Goal: Use online tool/utility: Utilize a website feature to perform a specific function

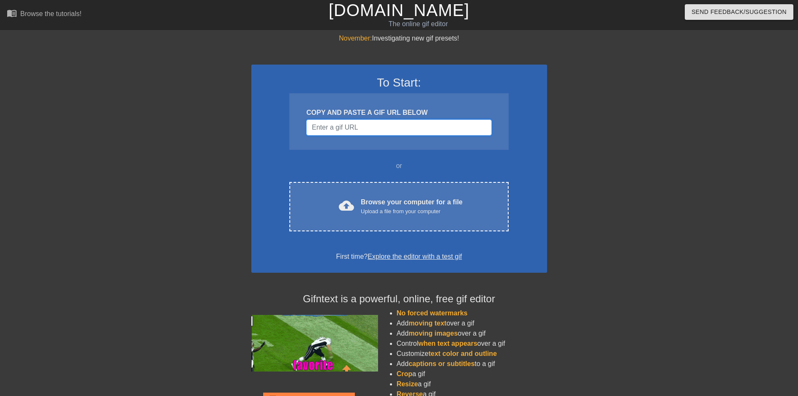
click at [388, 131] on input "Username" at bounding box center [398, 128] width 185 height 16
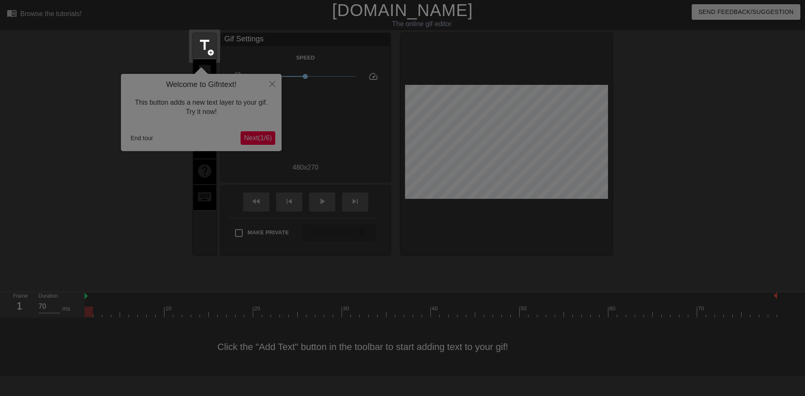
click at [266, 89] on div at bounding box center [402, 198] width 805 height 396
click at [272, 85] on div at bounding box center [402, 198] width 805 height 396
click at [209, 44] on span "title" at bounding box center [205, 45] width 16 height 16
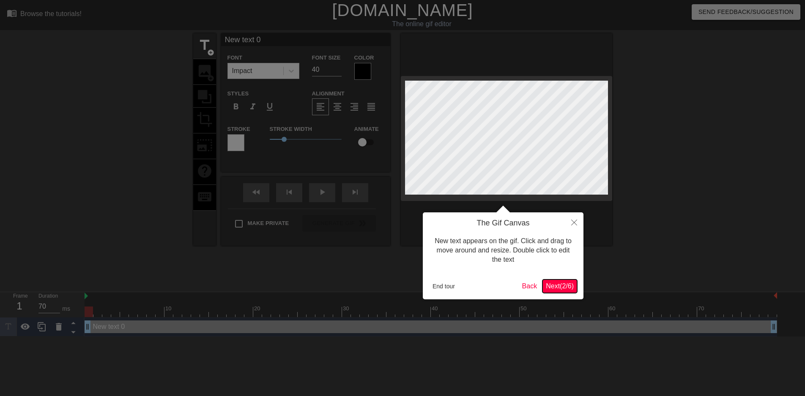
click at [556, 284] on span "Next ( 2 / 6 )" at bounding box center [560, 286] width 28 height 7
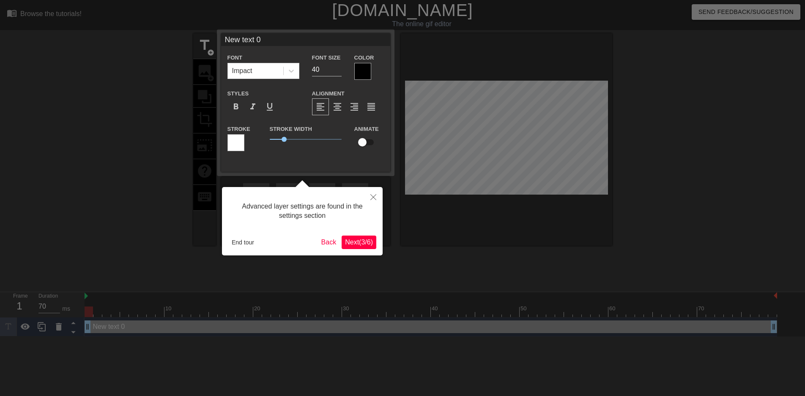
click at [351, 241] on span "Next ( 3 / 6 )" at bounding box center [359, 242] width 28 height 7
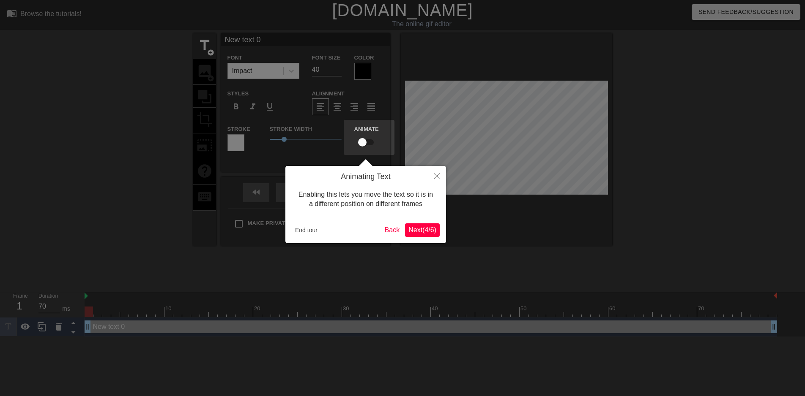
click at [423, 236] on button "Next ( 4 / 6 )" at bounding box center [422, 231] width 35 height 14
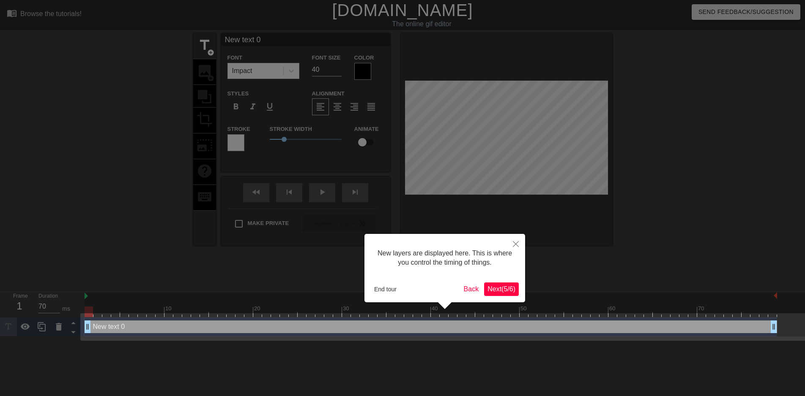
click at [496, 288] on span "Next ( 5 / 6 )" at bounding box center [501, 289] width 28 height 7
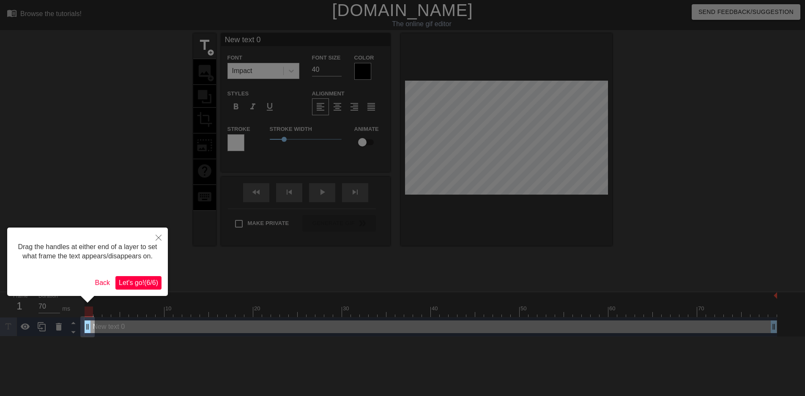
click at [151, 287] on span "Let's go! ( 6 / 6 )" at bounding box center [138, 282] width 39 height 7
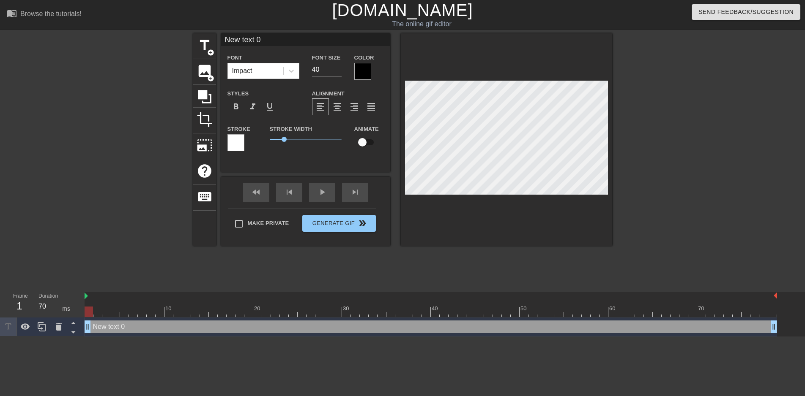
scroll to position [1, 2]
type input "P"
type textarea "P"
type input "Pr"
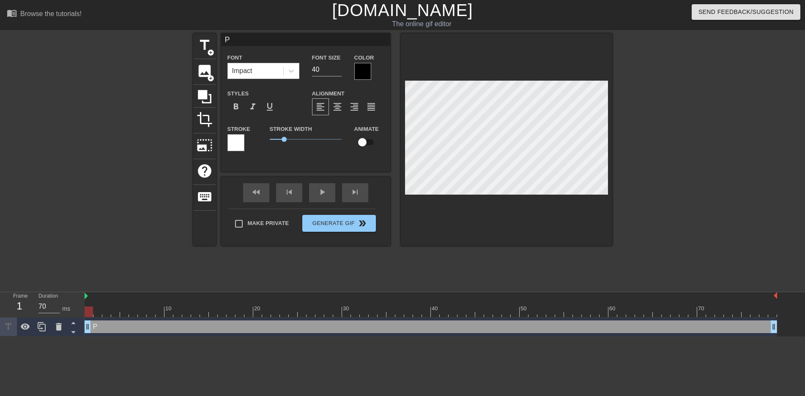
type textarea "Pr"
type input "Pre"
type textarea "Pre"
type input "Pre-"
type textarea "Pre-"
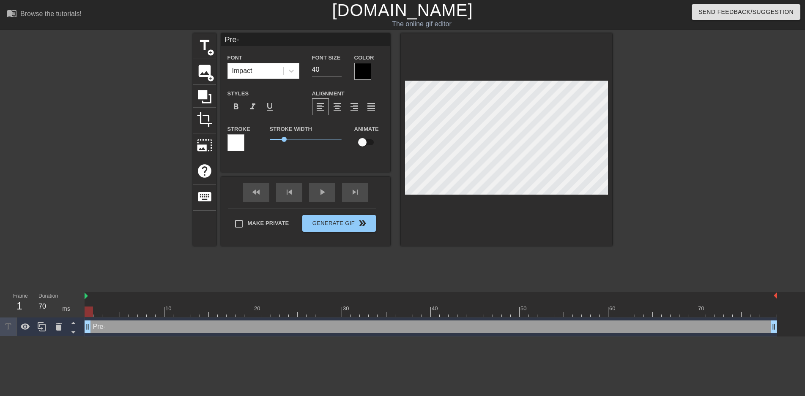
type input "Pre-p"
type textarea "Pre-p"
type input "Pre-pr"
type textarea "Pre-pr"
type input "Pre-pro"
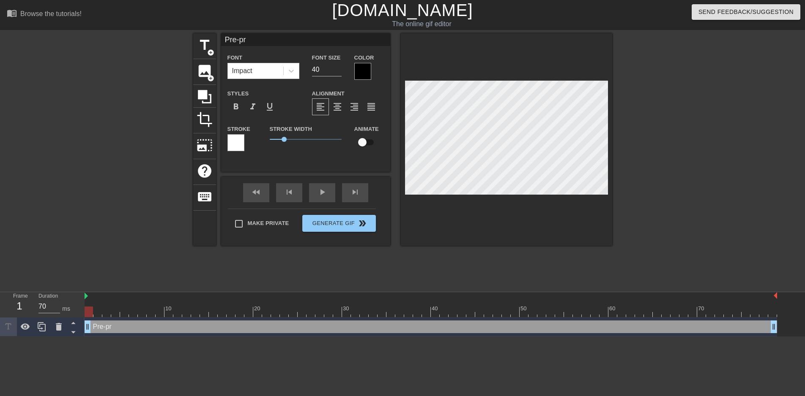
type textarea "Pre-pro"
type input "re-pro"
type textarea "re-pro"
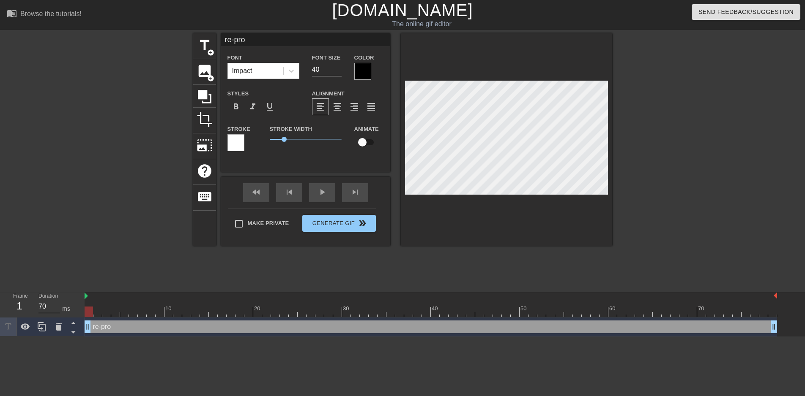
type input "pre-pro"
type textarea "pre-pro"
type input "pre-pro"
type textarea "pre-pro"
type input "pre-pro C"
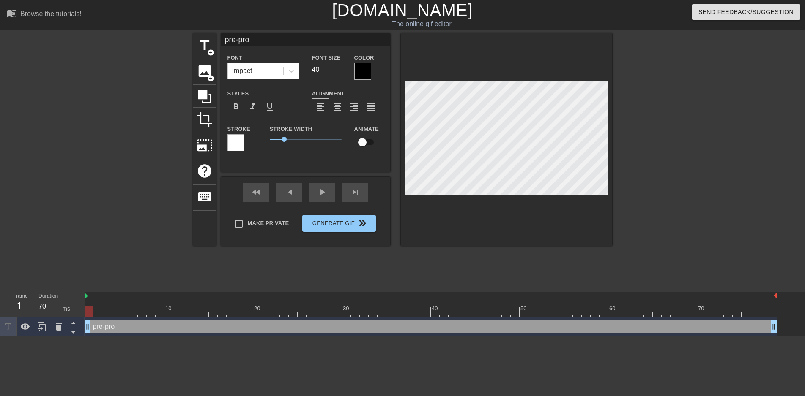
type textarea "pre-pro C"
type input "pre-pro Ca"
type textarea "pre-pro Ca"
type input "pre-pro Cal"
type textarea "pre-pro Cal"
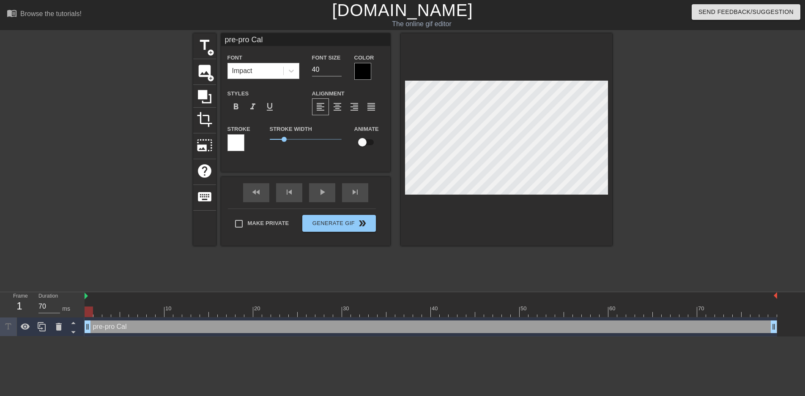
type input "pre-pro Ca"
type textarea "pre-pro Ca"
type input "pre-pro C"
type textarea "pre-pro C"
type input "pre-pro"
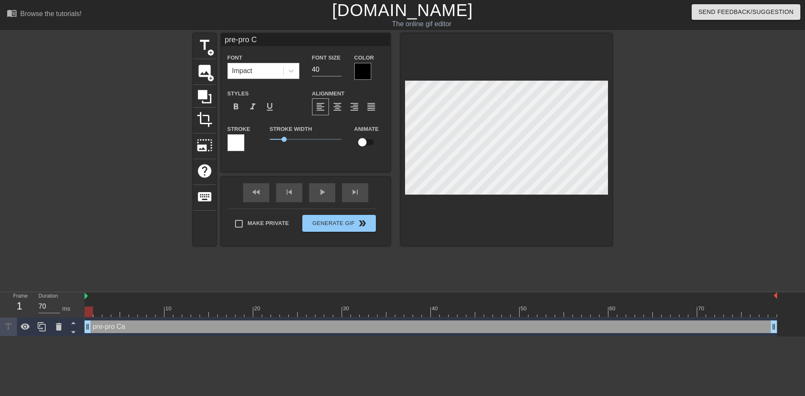
type textarea "pre-pro"
type input "pre-pro c"
type textarea "pre-pro c"
type input "pre-pro ca"
type textarea "pre-pro ca"
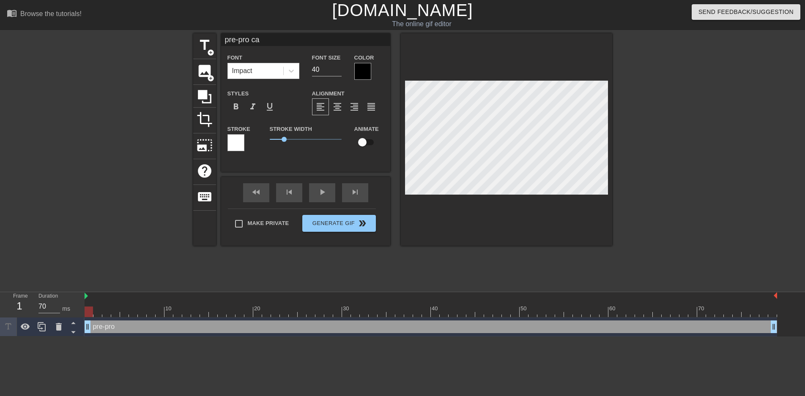
type input "pre-pro cal"
type textarea "pre-pro cal"
type input "pre-pro call"
type textarea "pre-pro call"
type input "pre-pro calla"
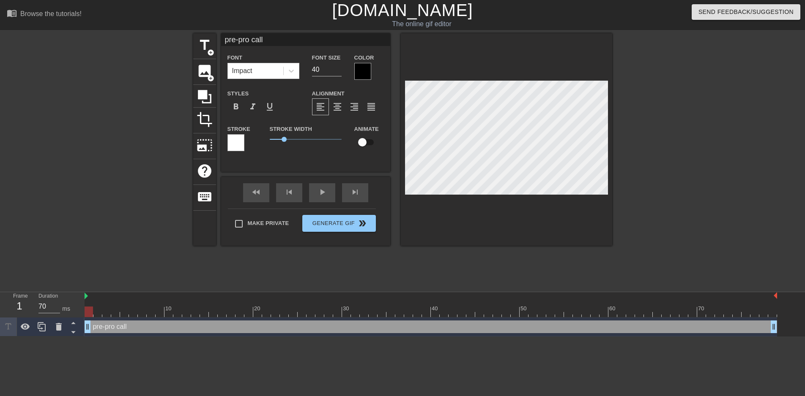
type textarea "pre-pro calla"
type input "pre-pro call"
type textarea "pre-pro call"
type input "pre-pro calls"
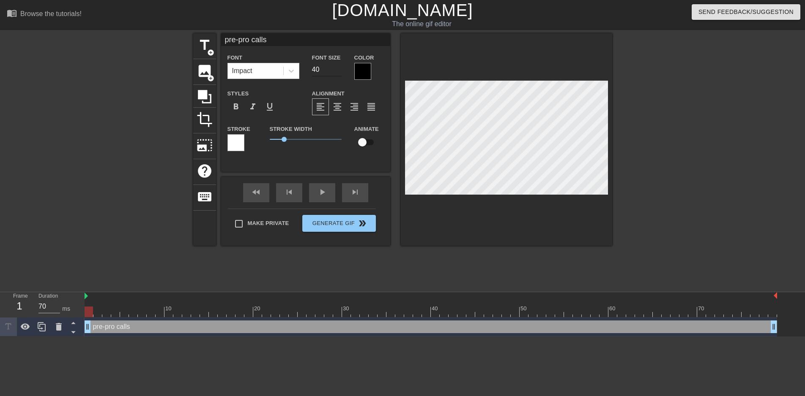
type textarea "pre-pro calls"
click at [313, 70] on input "40" at bounding box center [327, 70] width 30 height 14
click at [339, 72] on input "39" at bounding box center [327, 70] width 30 height 14
click at [339, 72] on input "38" at bounding box center [327, 70] width 30 height 14
click at [339, 72] on input "37" at bounding box center [327, 70] width 30 height 14
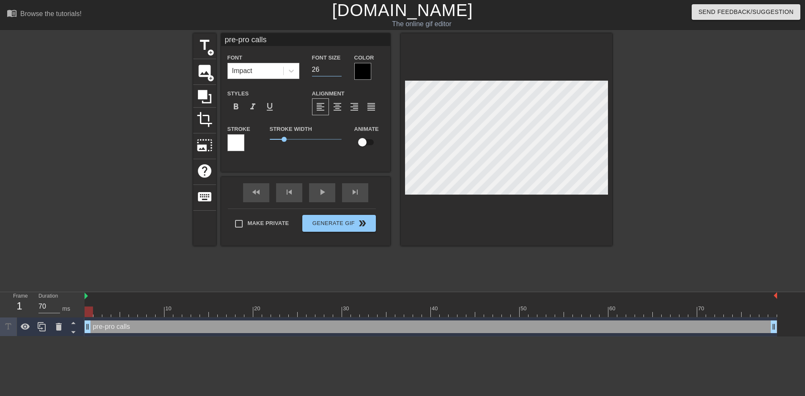
type input "26"
click at [339, 72] on input "26" at bounding box center [327, 70] width 30 height 14
type input "70"
click at [91, 307] on div at bounding box center [89, 312] width 8 height 11
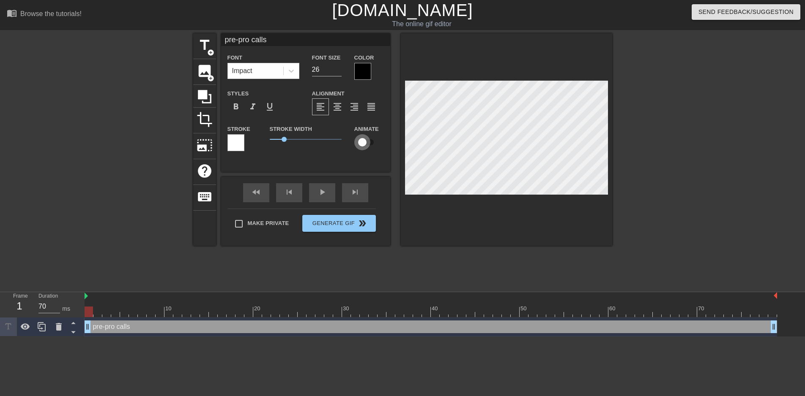
click at [367, 142] on input "checkbox" at bounding box center [362, 142] width 48 height 16
checkbox input "true"
drag, startPoint x: 93, startPoint y: 310, endPoint x: 98, endPoint y: 310, distance: 5.9
click at [98, 310] on div at bounding box center [97, 312] width 8 height 11
click at [320, 196] on div "play_arrow" at bounding box center [322, 192] width 26 height 19
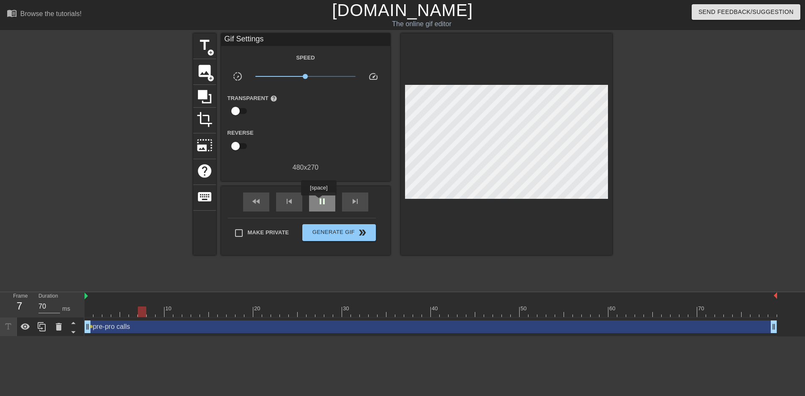
click at [320, 202] on span "pause" at bounding box center [322, 202] width 10 height 10
click at [144, 312] on div at bounding box center [142, 312] width 8 height 11
click at [142, 314] on div at bounding box center [142, 312] width 8 height 11
drag, startPoint x: 141, startPoint y: 310, endPoint x: 85, endPoint y: 317, distance: 56.2
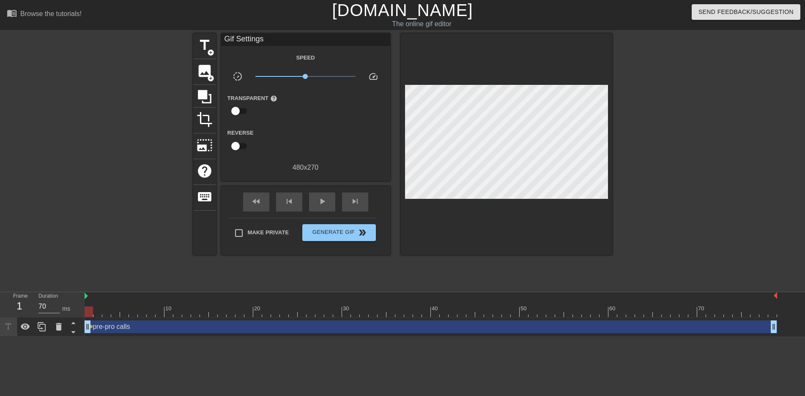
click at [85, 317] on div at bounding box center [89, 312] width 8 height 11
click at [111, 329] on div "pre-pro calls drag_handle drag_handle" at bounding box center [431, 327] width 692 height 13
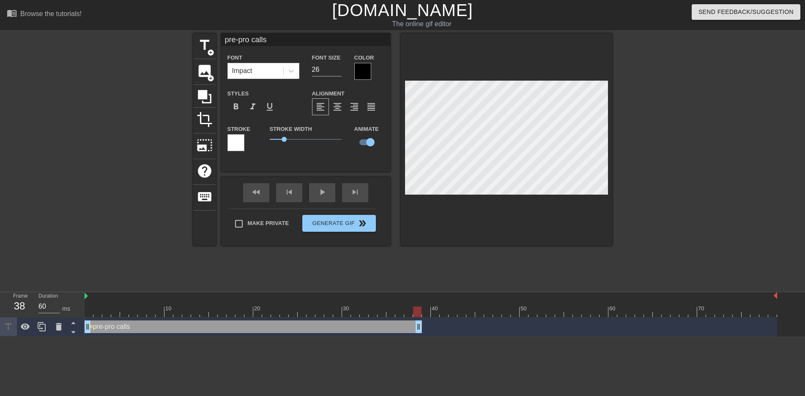
drag, startPoint x: 774, startPoint y: 325, endPoint x: 422, endPoint y: 321, distance: 351.7
click at [422, 321] on div "pre-pro calls drag_handle drag_handle lens" at bounding box center [431, 327] width 692 height 13
click at [399, 312] on div at bounding box center [431, 312] width 692 height 11
type input "70"
drag, startPoint x: 352, startPoint y: 306, endPoint x: 131, endPoint y: 311, distance: 220.3
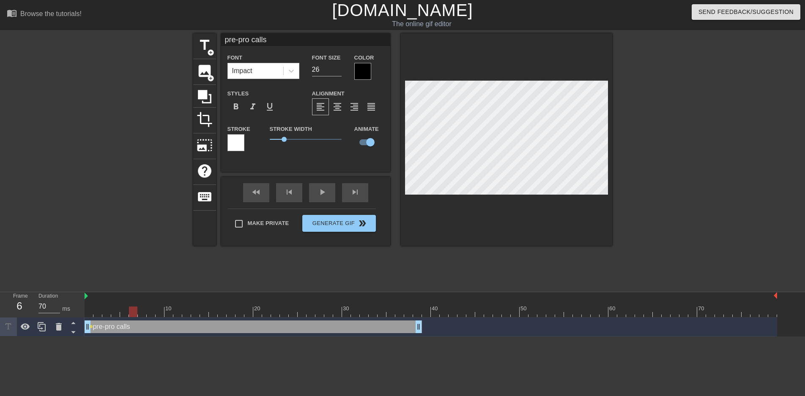
click at [131, 311] on div "10 20 30 40 50 60 70" at bounding box center [431, 304] width 692 height 25
click at [207, 38] on span "title" at bounding box center [205, 45] width 16 height 16
type input "New text 1"
type input "40"
checkbox input "false"
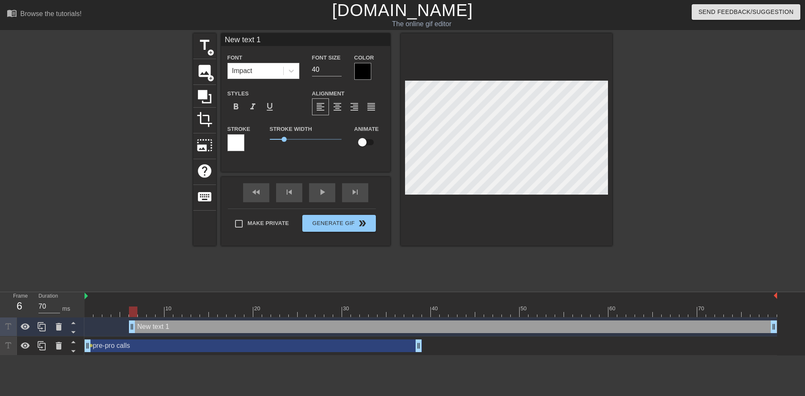
scroll to position [1, 1]
type input "e"
type textarea "e"
type input "en"
type textarea "en"
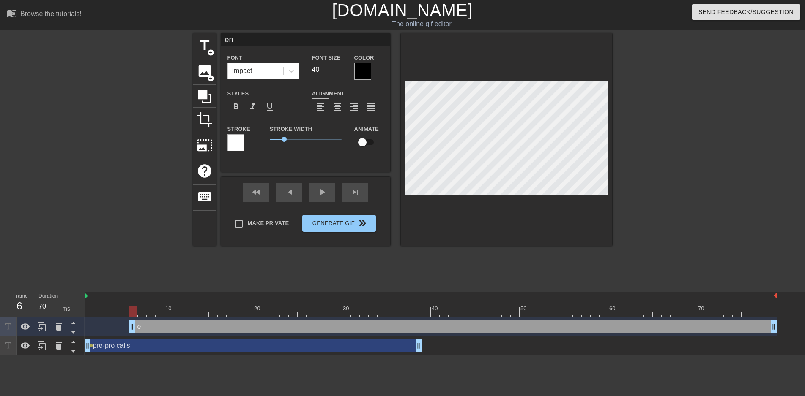
type input "end"
type textarea "end"
type input "end-"
type textarea "end-"
type input "end-s"
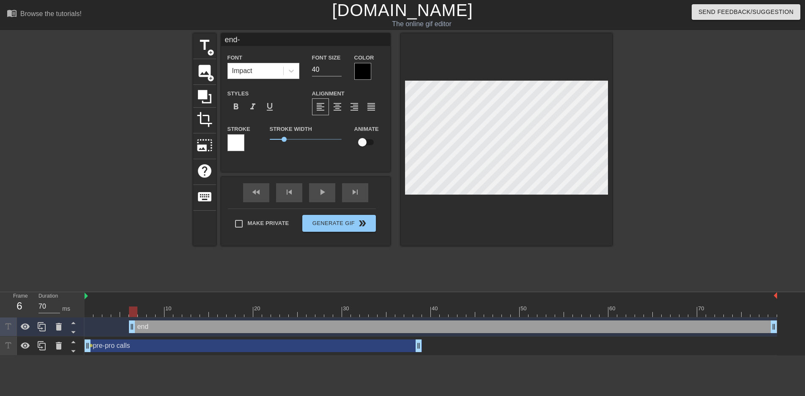
type textarea "end-s"
type input "end-sl"
type textarea "end-sl"
type input "end-sla"
type textarea "end-sla"
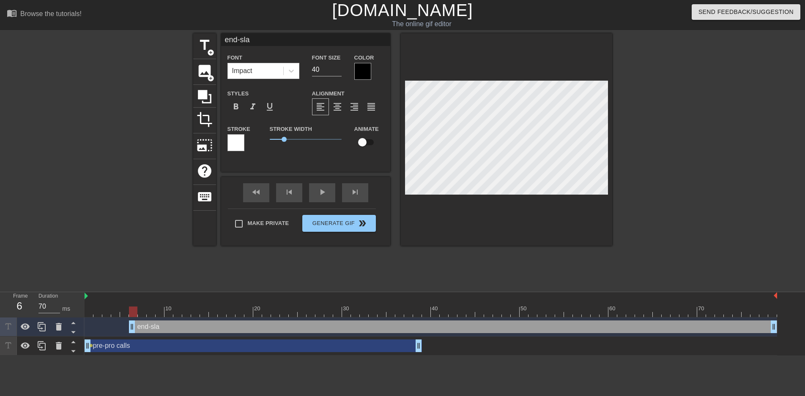
type input "end-slat"
type textarea "end-slat"
type input "end-slate"
type textarea "end-slate"
type input "end-slate"
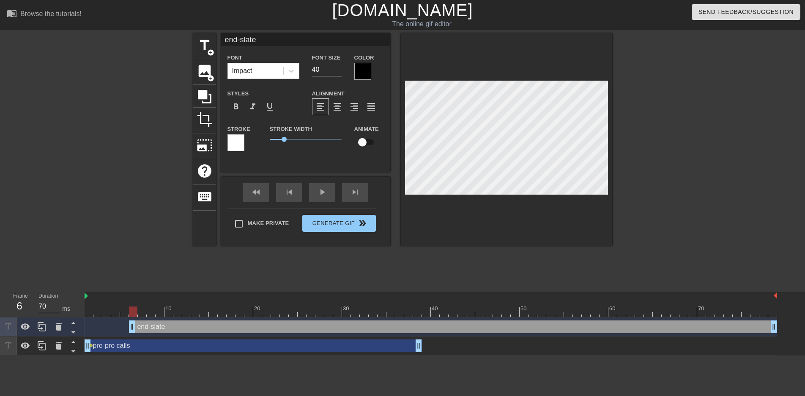
type textarea "end-slate"
type input "end-slate s"
type textarea "end-slate s"
type input "end-slate sp"
type textarea "end-slate sp"
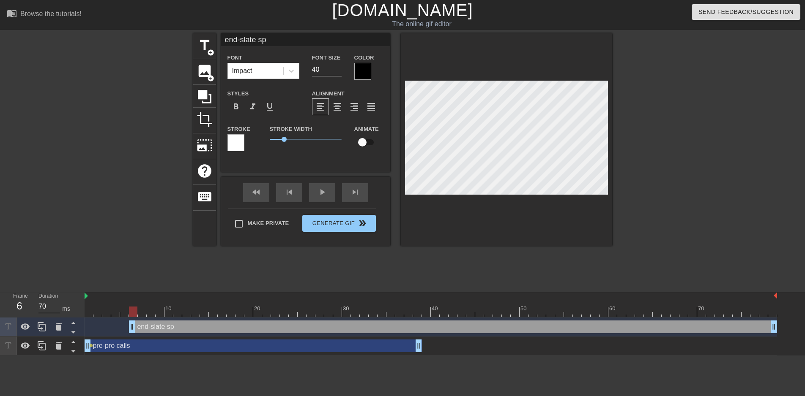
type input "end-slate spa"
type textarea "end-slate spa"
type input "end-slate sp"
type textarea "end-slate sp"
type input "end-slate s"
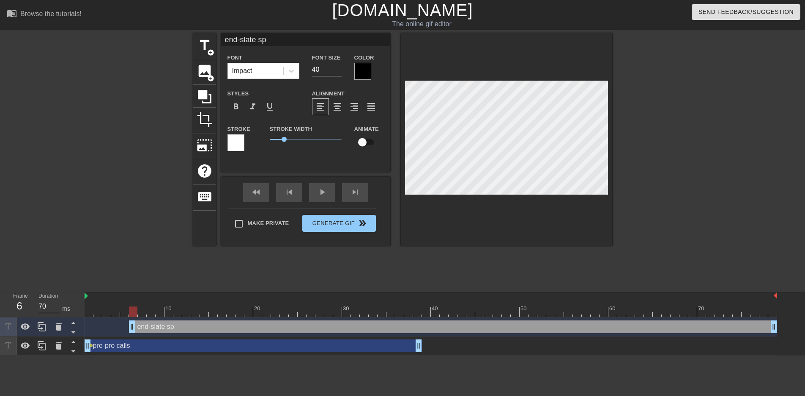
type textarea "end-slate s"
type input "end-slate sw"
type textarea "end-slate sw"
type input "end-slate swa"
type textarea "end-slate swa"
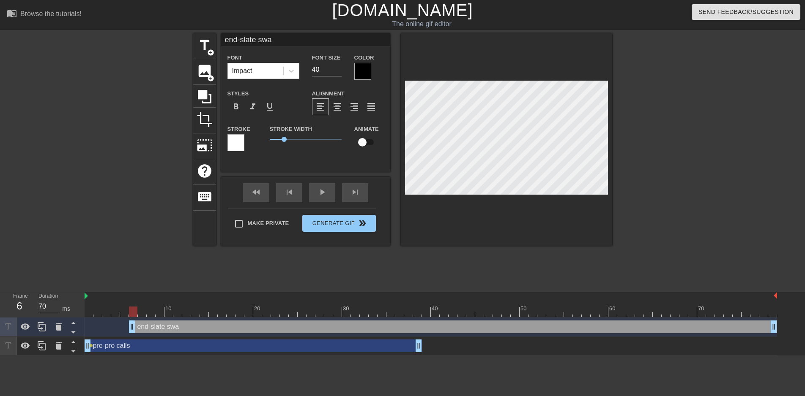
type input "end-slate swao"
type textarea "end-slate swao"
type input "end-slate swaos"
type textarea "end-slate swaos"
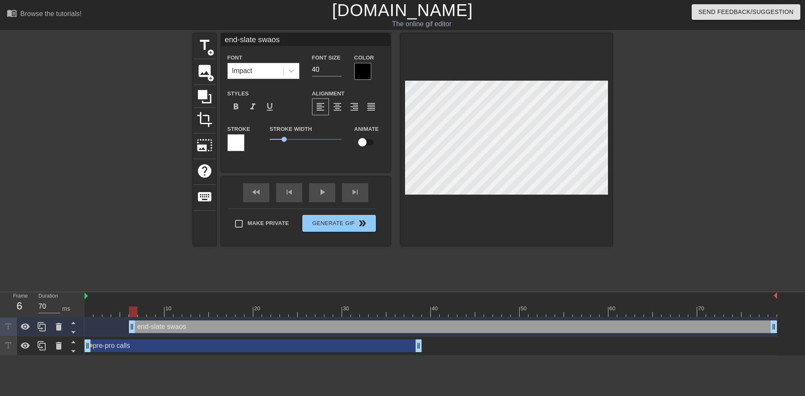
type input "end-slate swao"
type textarea "end-slate swao"
type input "end-slate swa"
type textarea "end-slate swa"
type input "end-slate swap"
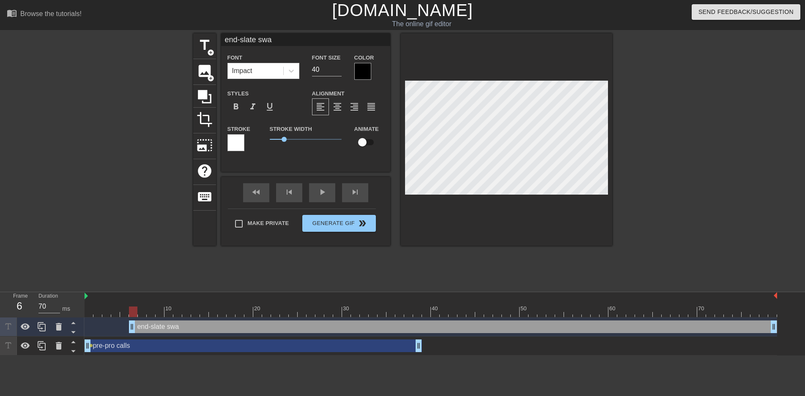
type textarea "end-slate swap"
type input "end-slate swaps"
type textarea "end-slate swaps"
click at [280, 138] on span "0.7" at bounding box center [279, 139] width 5 height 5
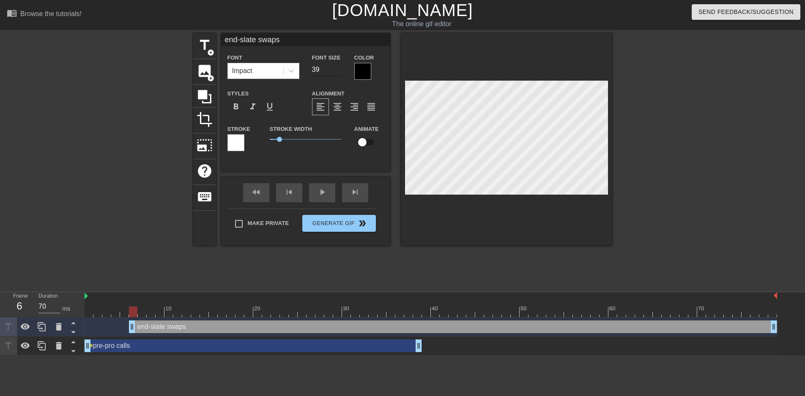
click at [339, 71] on input "39" at bounding box center [327, 70] width 30 height 14
click at [339, 71] on input "38" at bounding box center [327, 70] width 30 height 14
click at [339, 71] on input "37" at bounding box center [327, 70] width 30 height 14
click at [339, 71] on input "36" at bounding box center [327, 70] width 30 height 14
click at [339, 71] on input "35" at bounding box center [327, 70] width 30 height 14
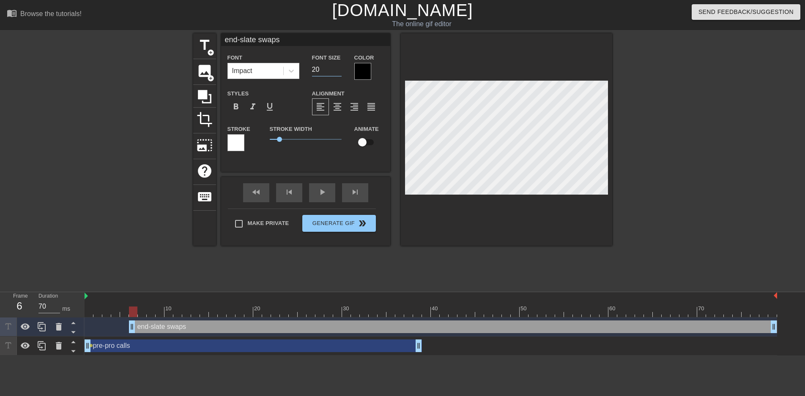
click at [339, 71] on input "20" at bounding box center [327, 70] width 30 height 14
click at [339, 71] on input "19" at bounding box center [327, 70] width 30 height 14
click at [339, 71] on input "18" at bounding box center [327, 70] width 30 height 14
type input "17"
click at [339, 71] on input "17" at bounding box center [327, 70] width 30 height 14
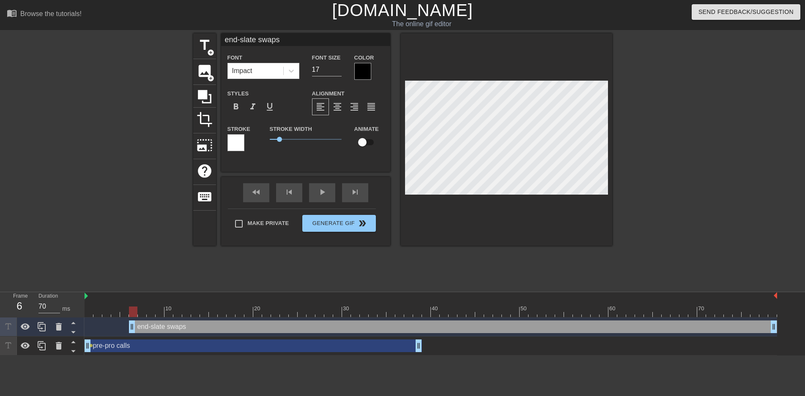
click at [283, 82] on div "Font Impact Font Size 17 Color Styles format_bold format_italic format_underlin…" at bounding box center [305, 105] width 156 height 107
click at [237, 108] on span "format_bold" at bounding box center [236, 107] width 10 height 10
click at [360, 142] on input "checkbox" at bounding box center [362, 142] width 48 height 16
checkbox input "true"
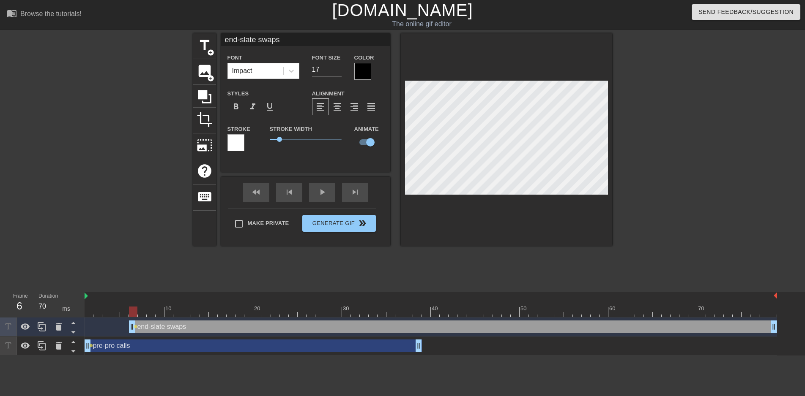
click at [309, 162] on div "end-slate swaps Font Impact Font Size 17 Color Styles format_bold format_italic…" at bounding box center [305, 102] width 169 height 139
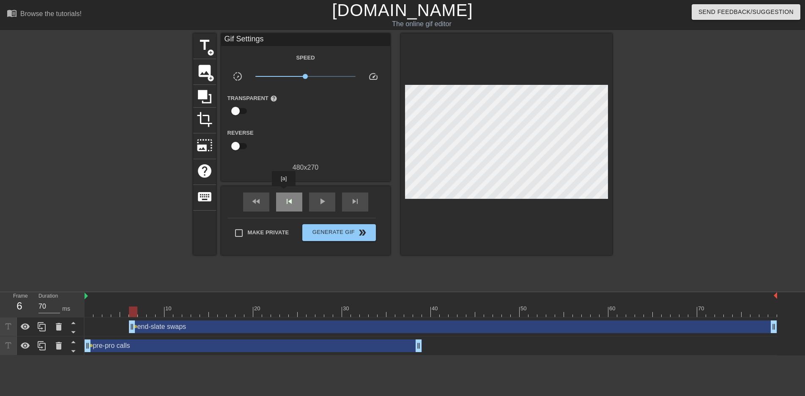
click at [284, 193] on div "skip_previous" at bounding box center [289, 202] width 26 height 19
click at [295, 199] on div "skip_previous" at bounding box center [289, 202] width 26 height 19
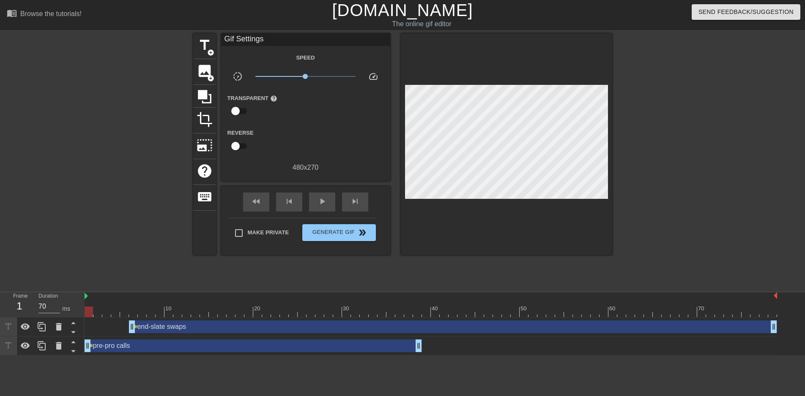
click at [210, 333] on div "end-slate swaps drag_handle drag_handle lens" at bounding box center [431, 327] width 692 height 19
drag, startPoint x: 213, startPoint y: 330, endPoint x: 167, endPoint y: 329, distance: 45.7
click at [167, 329] on div "end-slate swaps drag_handle drag_handle" at bounding box center [409, 327] width 648 height 13
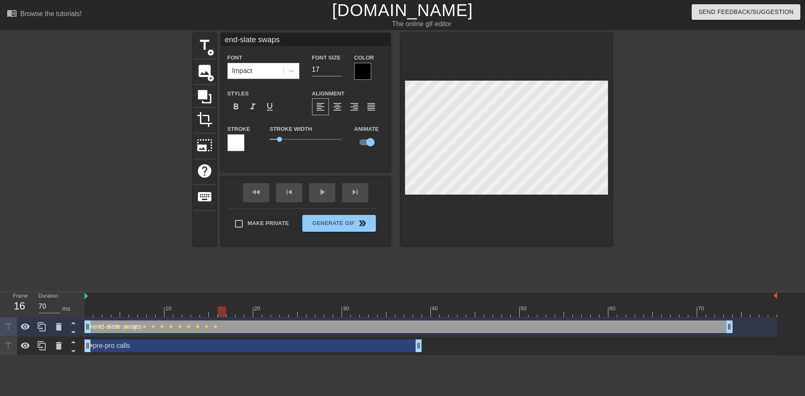
scroll to position [1, 2]
type input "70"
type input "end-slate swdaps"
type textarea "end-slate swdaps"
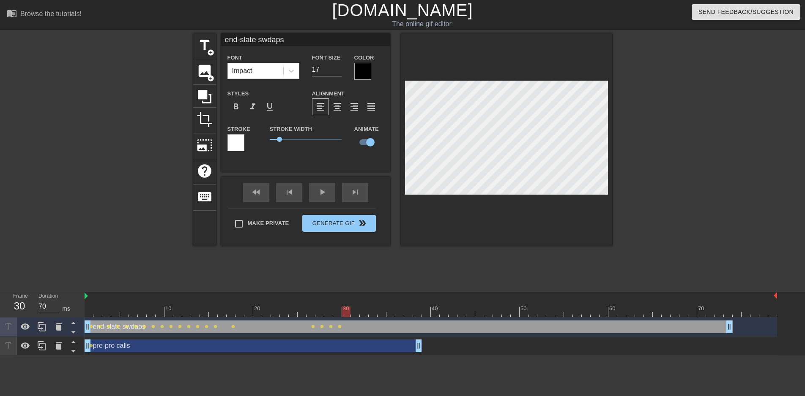
type input "end-slate swaps"
type textarea "end-slate swaps"
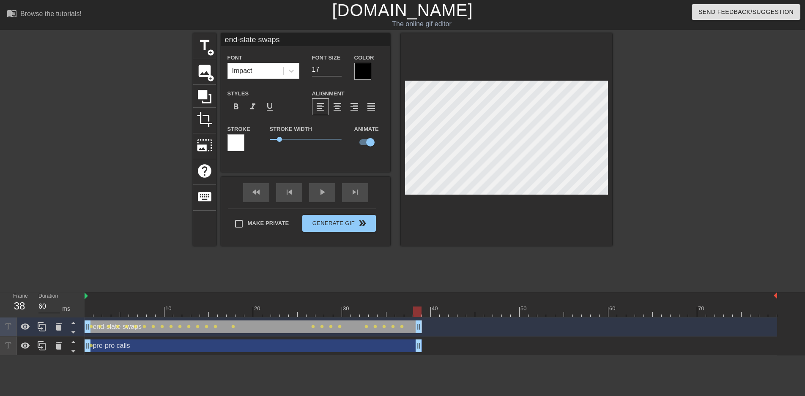
drag, startPoint x: 730, startPoint y: 326, endPoint x: 422, endPoint y: 333, distance: 308.2
click at [422, 333] on div "end-slate swaps drag_handle drag_handle lens lens lens lens lens lens lens lens…" at bounding box center [431, 327] width 692 height 13
drag, startPoint x: 322, startPoint y: 309, endPoint x: 33, endPoint y: 298, distance: 289.7
click at [36, 298] on div "Frame 1 Duration 70 ms 10 20 30 40 50 60 70 end-slate swaps drag_handle drag_ha…" at bounding box center [402, 323] width 805 height 63
type input "70"
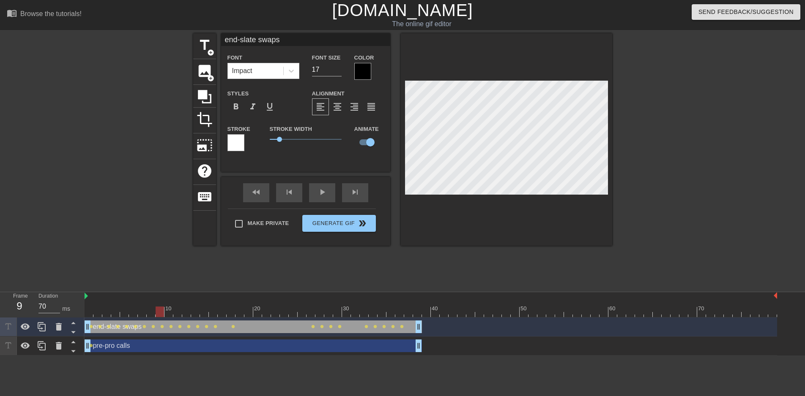
drag, startPoint x: 186, startPoint y: 308, endPoint x: 164, endPoint y: 309, distance: 22.4
click at [164, 309] on div at bounding box center [431, 312] width 692 height 11
click at [148, 343] on div "pre-pro calls drag_handle drag_handle" at bounding box center [253, 346] width 337 height 13
type input "pre-pro calls"
type input "26"
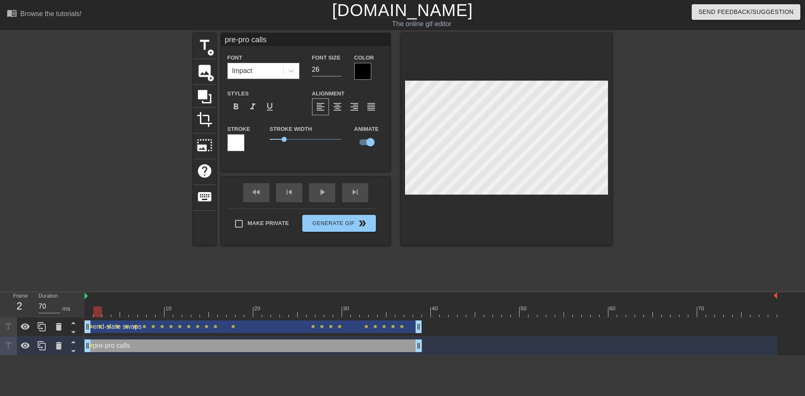
drag, startPoint x: 114, startPoint y: 311, endPoint x: 63, endPoint y: 311, distance: 50.7
click at [64, 311] on div "Frame 2 Duration 70 ms 10 20 30 40 50 60 70 end-slate swaps drag_handle drag_ha…" at bounding box center [402, 323] width 805 height 63
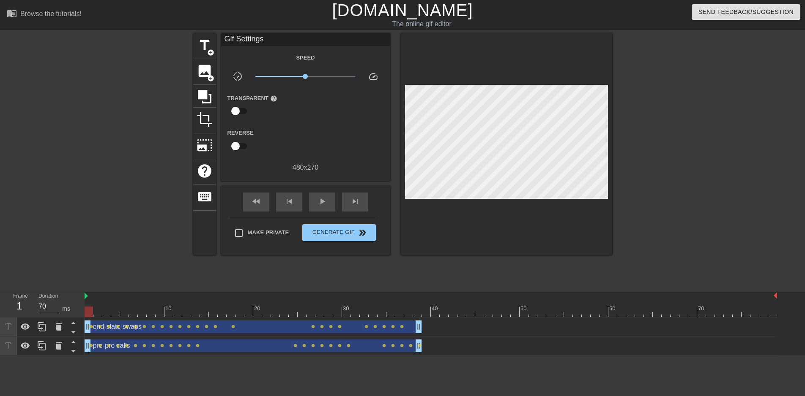
drag, startPoint x: 230, startPoint y: 303, endPoint x: -3, endPoint y: 290, distance: 233.7
click at [0, 290] on html "menu_book Browse the tutorials! [DOMAIN_NAME] The online gif editor Send Feedba…" at bounding box center [402, 178] width 805 height 356
drag, startPoint x: 253, startPoint y: 305, endPoint x: 97, endPoint y: 298, distance: 156.5
click at [98, 298] on div "10 20 30 40 50 60 70" at bounding box center [431, 304] width 692 height 25
drag, startPoint x: 193, startPoint y: 315, endPoint x: 35, endPoint y: 301, distance: 158.2
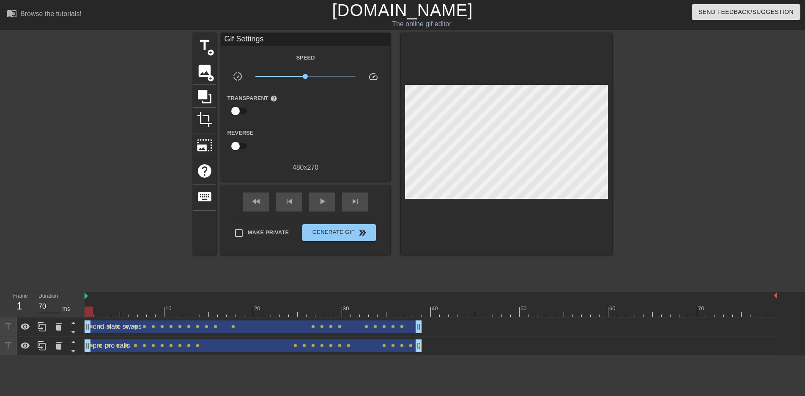
click at [37, 302] on div "Frame 1 Duration 70 ms 10 20 30 40 50 60 70 end-slate swaps drag_handle drag_ha…" at bounding box center [402, 323] width 805 height 63
drag, startPoint x: 244, startPoint y: 307, endPoint x: 73, endPoint y: 295, distance: 171.6
click at [74, 295] on div "Frame 13 Duration 70 ms 10 20 30 40 50 60 70 end-slate swaps drag_handle drag_h…" at bounding box center [402, 323] width 805 height 63
type input "70"
click at [206, 48] on span "title" at bounding box center [205, 45] width 16 height 16
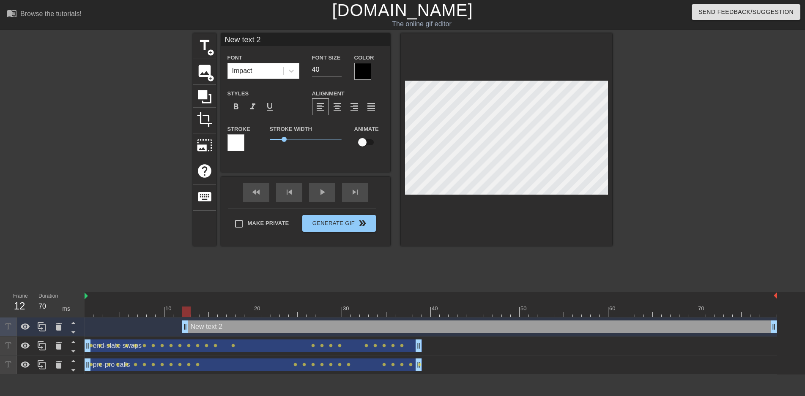
scroll to position [1, 2]
type input "c"
type textarea "c"
type input "ci"
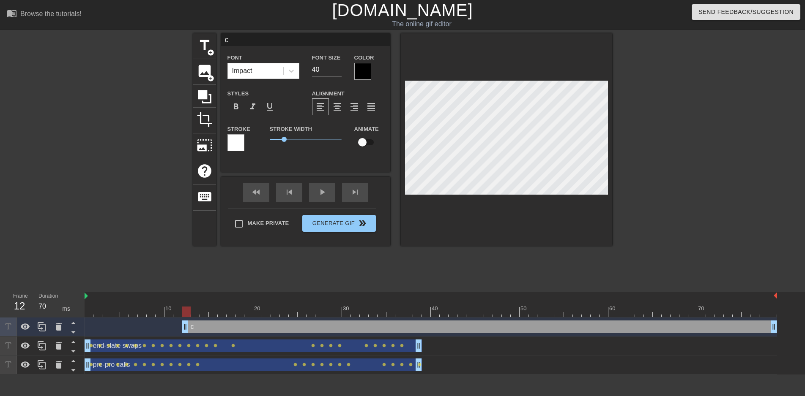
type textarea "ci"
type input "cit"
type textarea "cit"
type input "citi"
type textarea "citi"
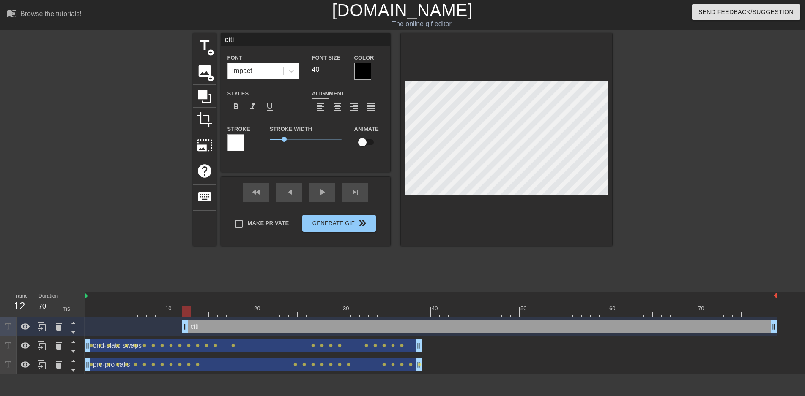
type input "citie"
type textarea "citie"
type input "cities"
type textarea "cities"
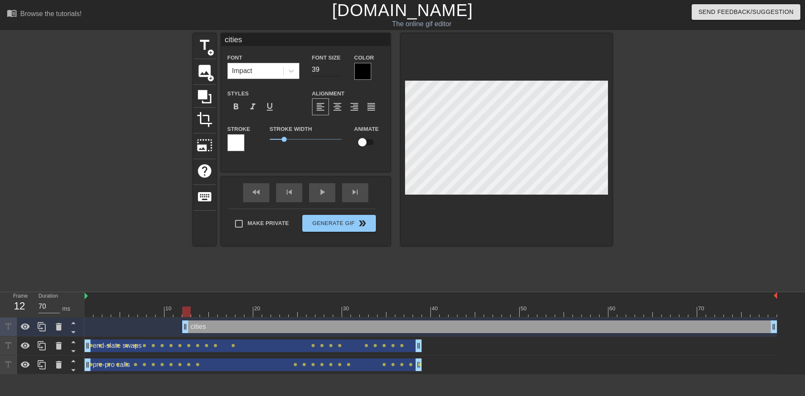
click at [336, 73] on input "39" at bounding box center [327, 70] width 30 height 14
click at [336, 73] on input "38" at bounding box center [327, 70] width 30 height 14
click at [336, 73] on input "37" at bounding box center [327, 70] width 30 height 14
click at [336, 73] on input "36" at bounding box center [327, 70] width 30 height 14
click at [336, 73] on input "35" at bounding box center [327, 70] width 30 height 14
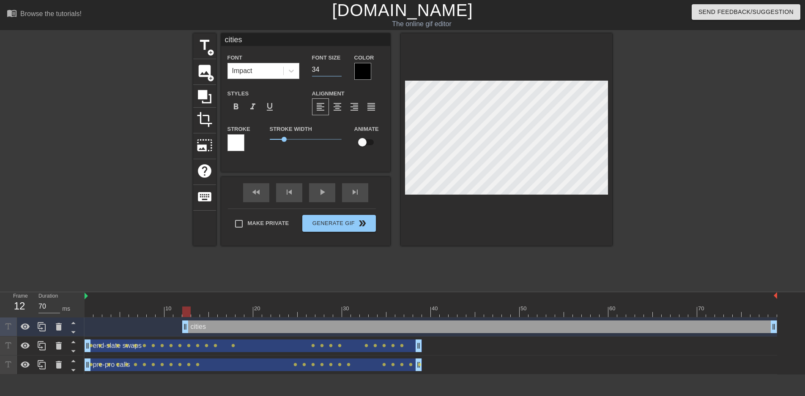
click at [336, 73] on input "34" at bounding box center [327, 70] width 30 height 14
click at [336, 73] on input "33" at bounding box center [327, 70] width 30 height 14
click at [336, 73] on input "32" at bounding box center [327, 70] width 30 height 14
click at [336, 73] on input "31" at bounding box center [327, 70] width 30 height 14
click at [336, 73] on input "30" at bounding box center [327, 70] width 30 height 14
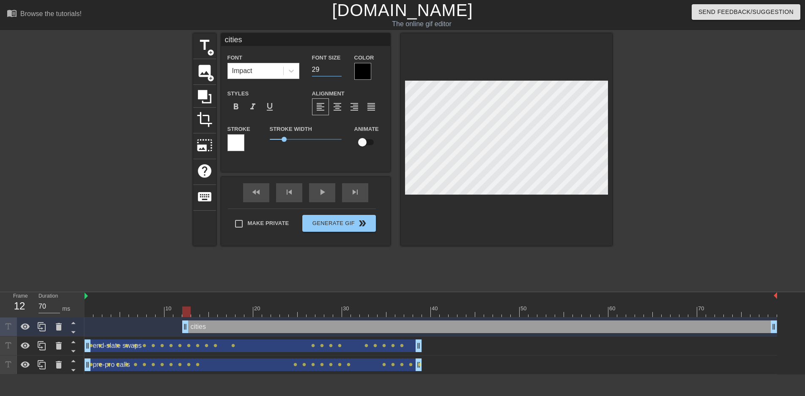
click at [336, 73] on input "29" at bounding box center [327, 70] width 30 height 14
click at [336, 72] on input "28" at bounding box center [327, 70] width 30 height 14
type input "27"
click at [336, 72] on input "27" at bounding box center [327, 70] width 30 height 14
click at [363, 144] on input "checkbox" at bounding box center [362, 142] width 48 height 16
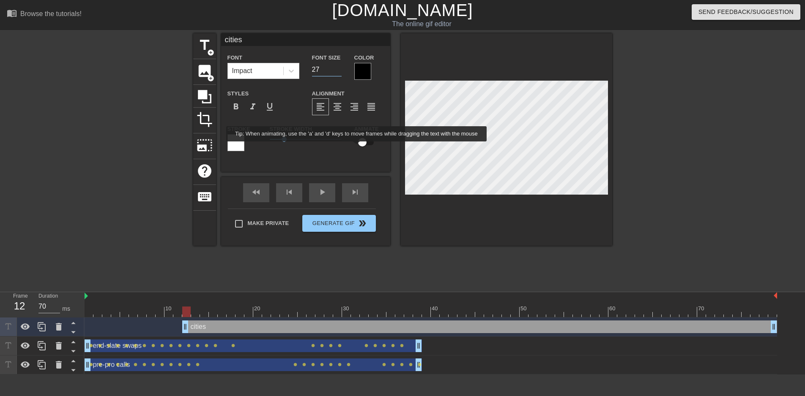
checkbox input "true"
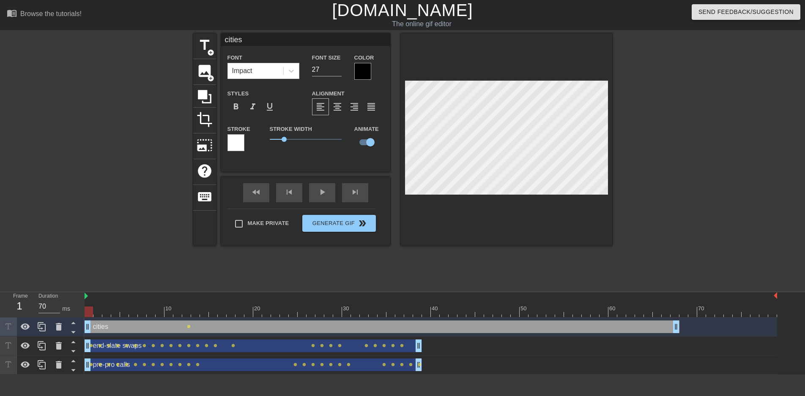
drag, startPoint x: 243, startPoint y: 325, endPoint x: 133, endPoint y: 322, distance: 110.4
click at [133, 322] on div "cities drag_handle drag_handle" at bounding box center [382, 327] width 595 height 13
click at [144, 326] on div "cities drag_handle drag_handle" at bounding box center [382, 327] width 595 height 13
click at [461, 77] on div at bounding box center [506, 139] width 211 height 213
click at [396, 82] on div "title add_circle image add_circle crop photo_size_select_large help keyboard ci…" at bounding box center [402, 139] width 419 height 213
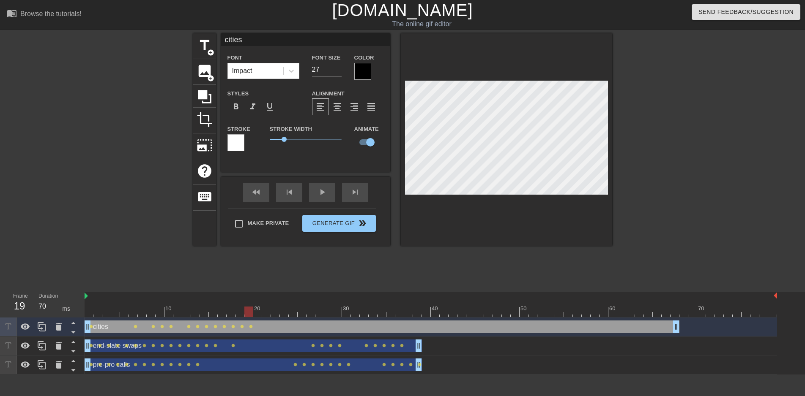
click at [497, 221] on div at bounding box center [506, 139] width 211 height 213
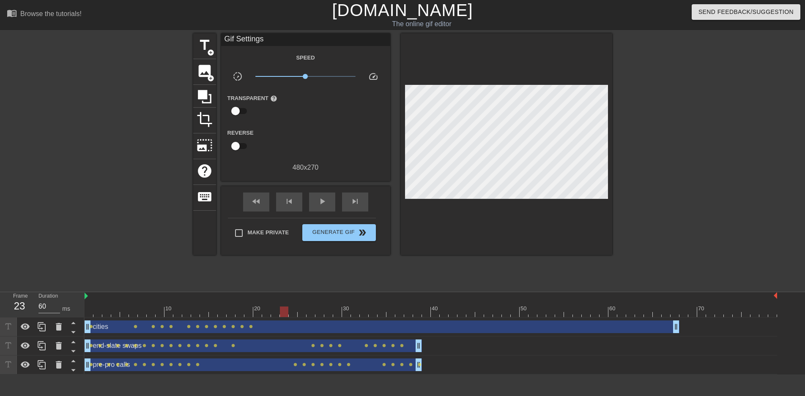
click at [493, 192] on div at bounding box center [506, 144] width 211 height 222
click at [266, 328] on div "cities drag_handle drag_handle" at bounding box center [382, 327] width 595 height 13
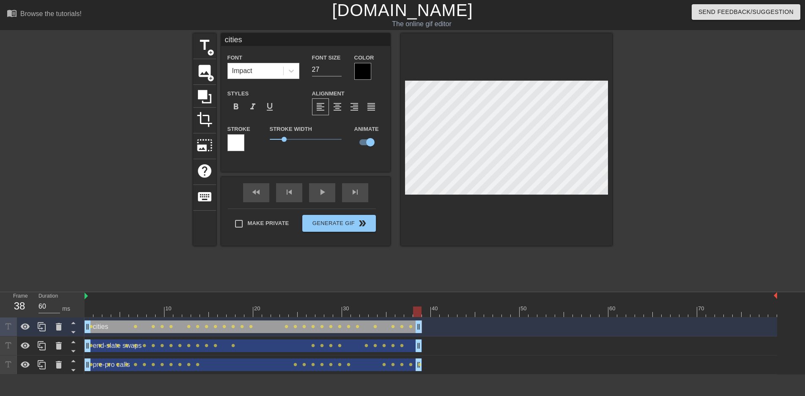
drag, startPoint x: 677, startPoint y: 324, endPoint x: 423, endPoint y: 344, distance: 255.2
click at [423, 344] on div "cities drag_handle drag_handle lens lens lens lens lens lens lens lens lens len…" at bounding box center [445, 346] width 720 height 57
drag, startPoint x: 233, startPoint y: 311, endPoint x: -3, endPoint y: 314, distance: 236.7
click at [0, 314] on html "menu_book Browse the tutorials! [DOMAIN_NAME] The online gif editor Send Feedba…" at bounding box center [402, 187] width 805 height 375
drag, startPoint x: 117, startPoint y: 315, endPoint x: 56, endPoint y: 312, distance: 61.3
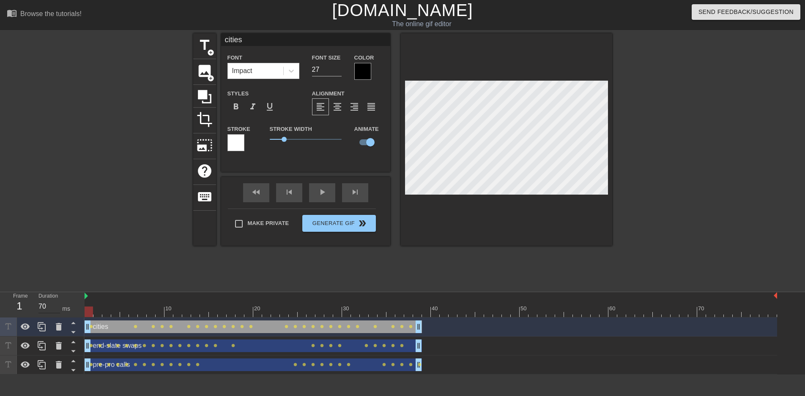
click at [56, 312] on div "Frame 1 Duration 70 ms 10 20 30 40 50 60 70 cities drag_handle drag_handle lens…" at bounding box center [402, 333] width 805 height 82
drag, startPoint x: 98, startPoint y: 312, endPoint x: 63, endPoint y: 314, distance: 35.6
click at [63, 314] on div "Frame 1 Duration 70 ms 10 20 30 40 50 60 70 cities drag_handle drag_handle lens…" at bounding box center [402, 333] width 805 height 82
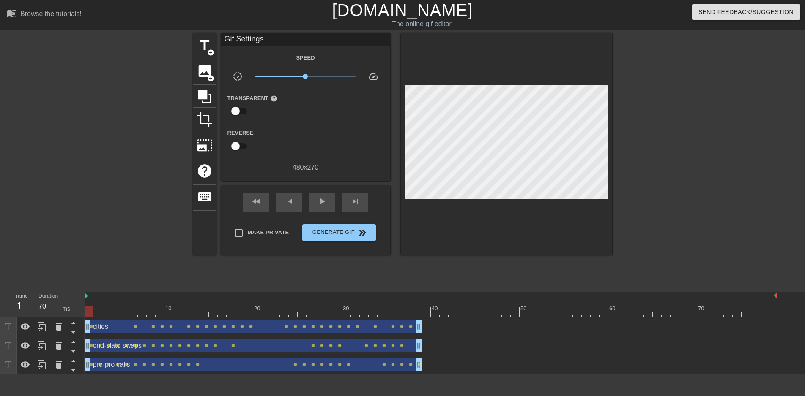
click at [506, 367] on div "pre-pro calls drag_handle drag_handle lens lens lens lens lens lens lens lens l…" at bounding box center [431, 365] width 692 height 13
drag, startPoint x: 396, startPoint y: 312, endPoint x: 63, endPoint y: 314, distance: 333.0
click at [80, 313] on div "Frame 1 Duration 70 ms 10 20 30 40 50 60 70 cities drag_handle drag_handle lens…" at bounding box center [402, 333] width 805 height 82
drag, startPoint x: 313, startPoint y: 308, endPoint x: 180, endPoint y: 319, distance: 133.6
click at [180, 319] on div "10 20 30 40 50 60 70 cities drag_handle drag_handle lens lens lens lens lens le…" at bounding box center [445, 333] width 720 height 82
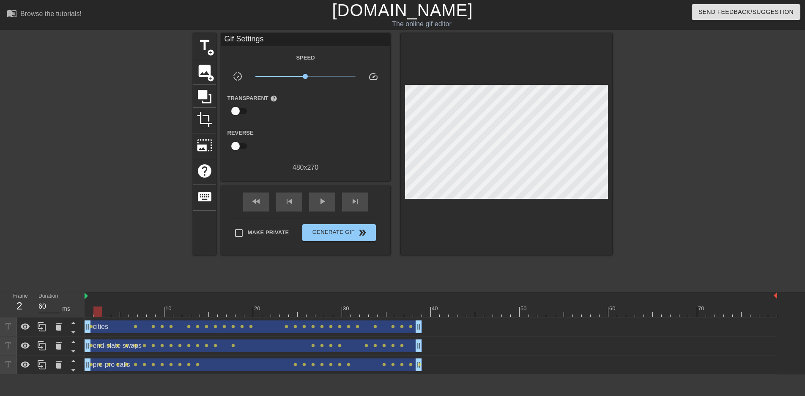
drag, startPoint x: 178, startPoint y: 316, endPoint x: 101, endPoint y: 309, distance: 76.8
click at [101, 309] on div at bounding box center [97, 312] width 8 height 11
type input "70"
click at [90, 311] on div at bounding box center [89, 312] width 8 height 11
click at [209, 45] on span "title" at bounding box center [205, 45] width 16 height 16
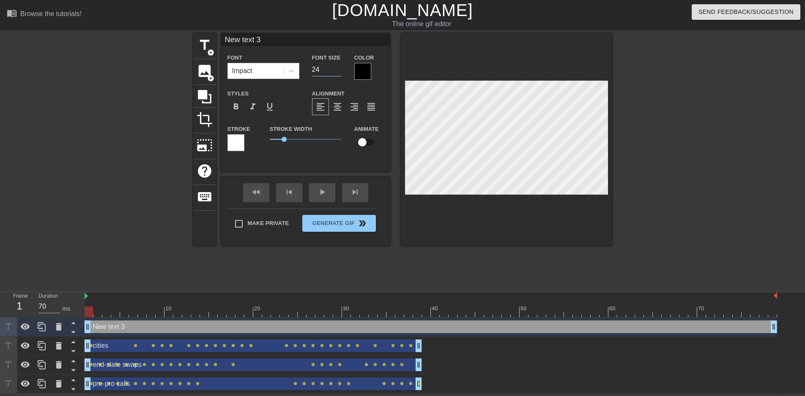
click at [337, 71] on input "24" at bounding box center [327, 70] width 30 height 14
type input "18"
click at [337, 71] on input "18" at bounding box center [327, 70] width 30 height 14
click at [261, 71] on div "Impact" at bounding box center [255, 70] width 55 height 15
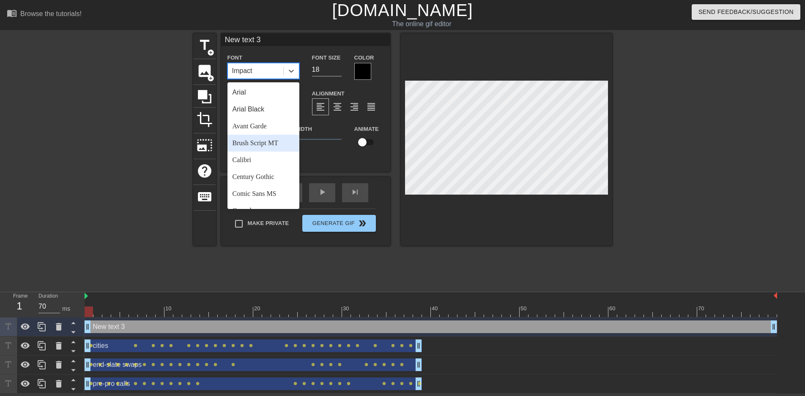
click at [533, 371] on div "end-slate swaps drag_handle drag_handle lens lens lens lens lens lens lens lens…" at bounding box center [431, 365] width 692 height 13
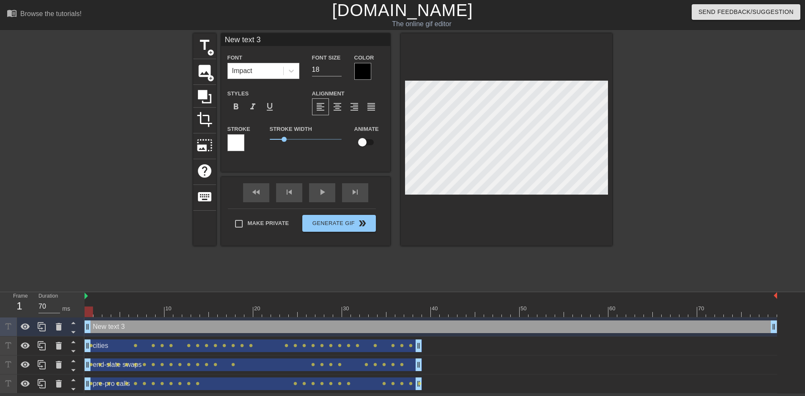
scroll to position [1, 3]
type input "s"
type textarea "s"
type input "sh"
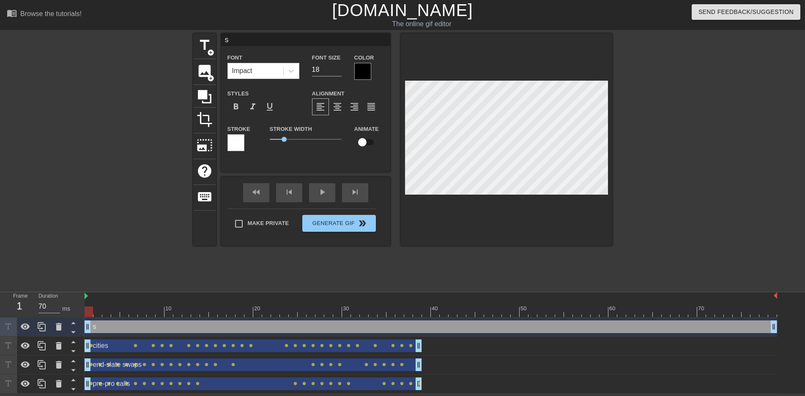
type textarea "sh"
type input "sho"
type textarea "sho"
type input "shot"
type textarea "shot"
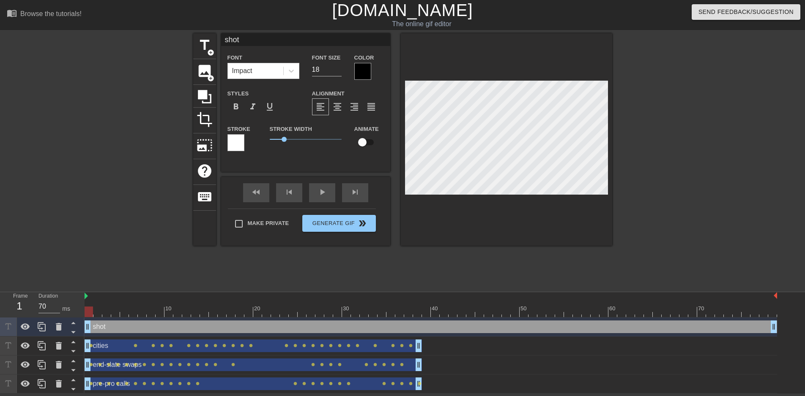
type input "shot"
type textarea "shot"
type input "shot l"
type textarea "shot l"
type input "shot [PERSON_NAME]"
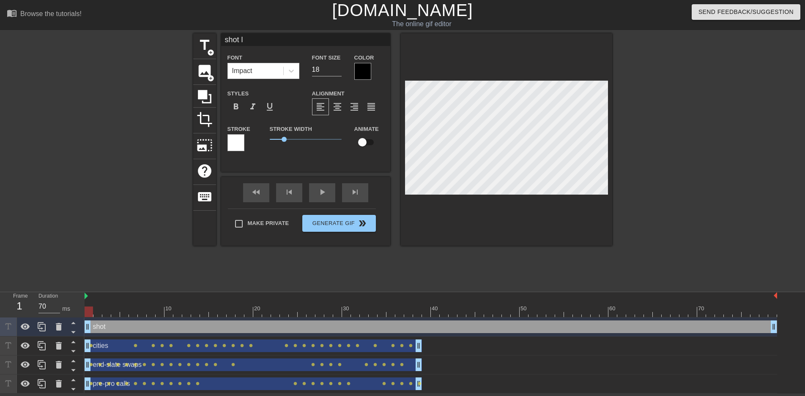
type textarea "shot [PERSON_NAME]"
type input "shot lis"
type textarea "shot lis"
type input "shot list"
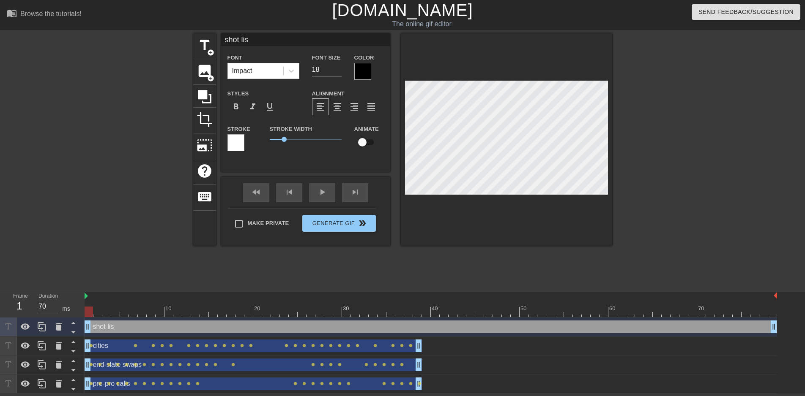
type textarea "shot list"
type input "shot lists"
type textarea "shot lists"
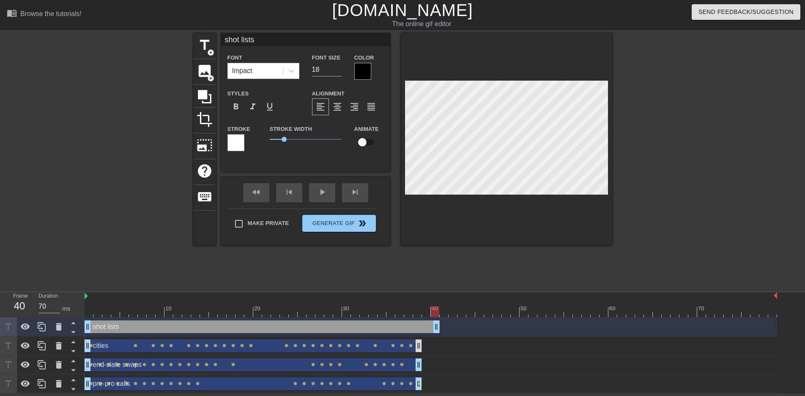
type input "60"
drag, startPoint x: 773, startPoint y: 326, endPoint x: 415, endPoint y: 343, distance: 358.4
click at [415, 343] on div "shot lists drag_handle drag_handle cities drag_handle drag_handle lens lens len…" at bounding box center [445, 356] width 720 height 76
click at [367, 145] on input "checkbox" at bounding box center [362, 142] width 48 height 16
checkbox input "true"
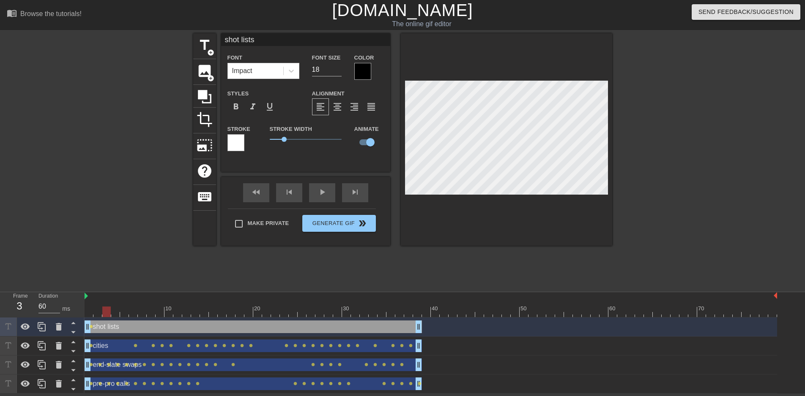
type input "70"
drag, startPoint x: 316, startPoint y: 310, endPoint x: 71, endPoint y: 313, distance: 244.7
click at [71, 313] on div "Frame 1 Duration 70 ms 10 20 30 40 50 60 70 shot lists drag_handle drag_handle …" at bounding box center [402, 342] width 805 height 101
type input "shot listsd"
type textarea "shot listsd"
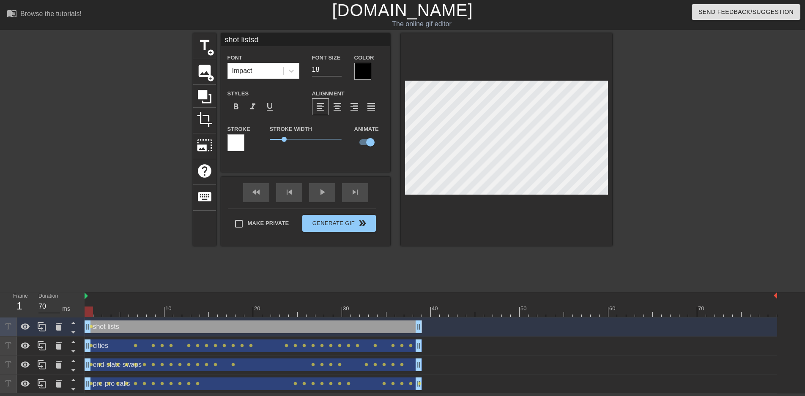
scroll to position [1, 3]
type input "shot listsda"
type textarea "shot listsda"
type input "shot listsd"
type textarea "shot listsd"
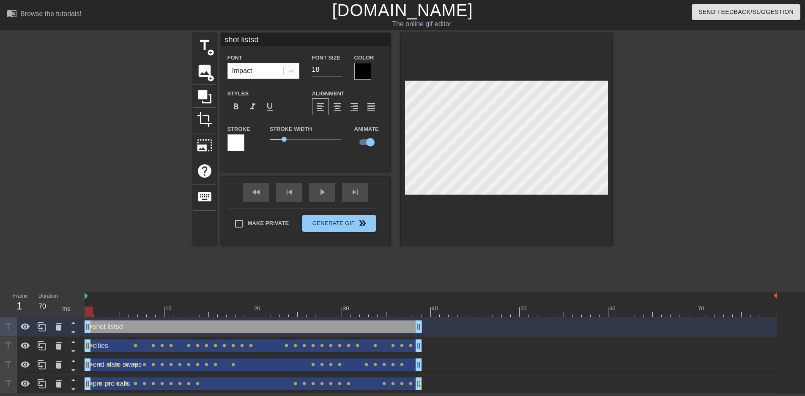
type input "shot lists"
type textarea "shot lists"
click at [580, 194] on div at bounding box center [506, 139] width 211 height 213
drag, startPoint x: 170, startPoint y: 307, endPoint x: 34, endPoint y: 306, distance: 136.5
click at [36, 307] on div "Frame 3 Duration 70 ms 10 20 30 40 50 60 70 shot lists drag_handle drag_handle …" at bounding box center [402, 342] width 805 height 101
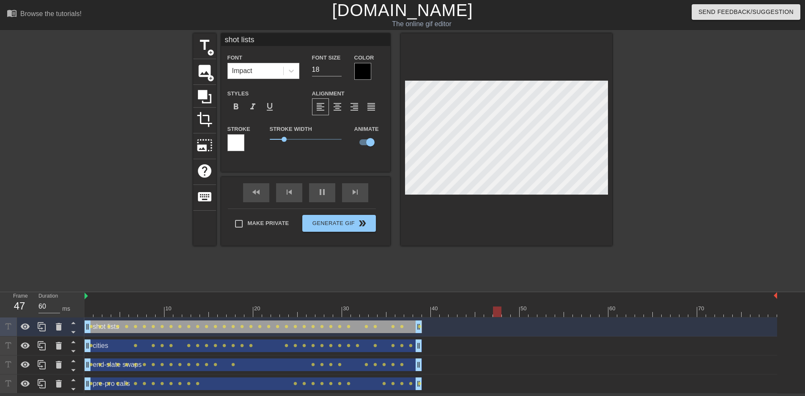
type input "70"
click at [427, 307] on div at bounding box center [431, 312] width 692 height 11
click at [210, 50] on span "add_circle" at bounding box center [210, 52] width 7 height 7
type input "New text 4"
type input "40"
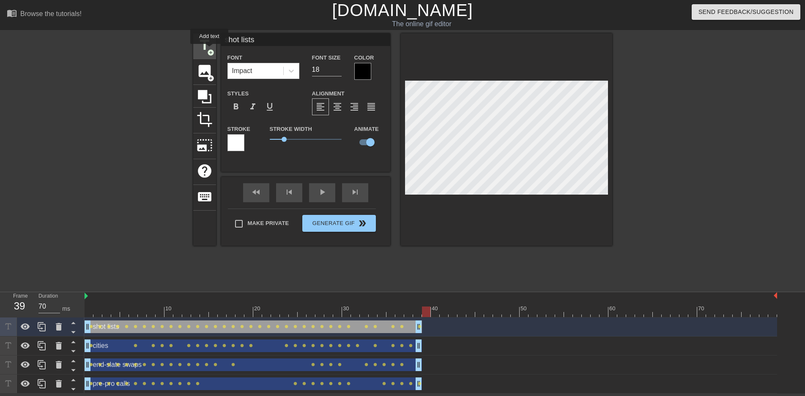
checkbox input "false"
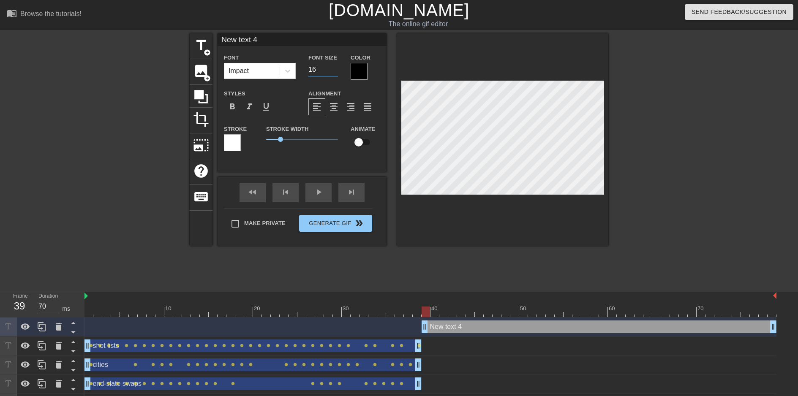
type input "16"
click at [335, 72] on input "16" at bounding box center [324, 70] width 30 height 14
click at [314, 199] on div "play_arrow" at bounding box center [319, 192] width 26 height 19
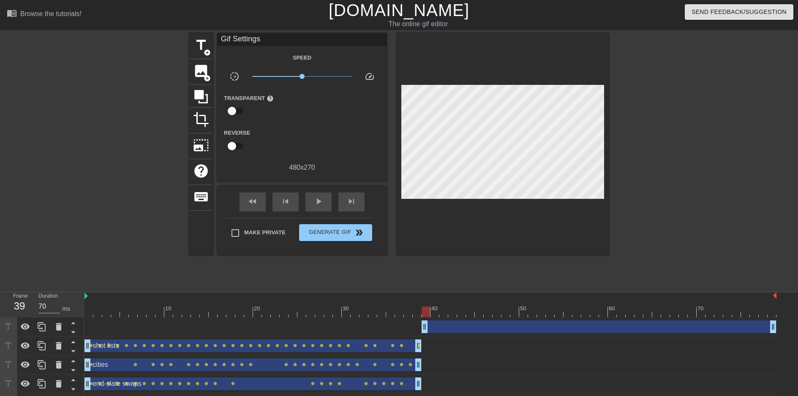
drag, startPoint x: 439, startPoint y: 315, endPoint x: 428, endPoint y: 315, distance: 10.6
click at [428, 315] on div at bounding box center [431, 312] width 692 height 11
click at [456, 323] on div "drag_handle drag_handle" at bounding box center [599, 327] width 355 height 13
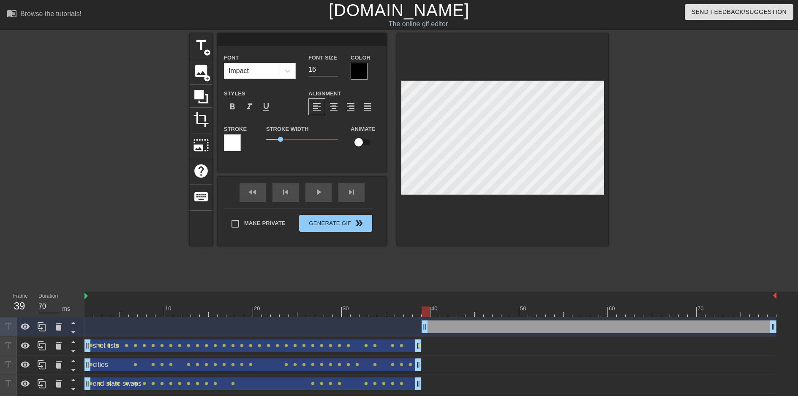
click at [455, 331] on div "drag_handle drag_handle" at bounding box center [599, 327] width 355 height 13
type input "70"
type input "p"
type textarea "p"
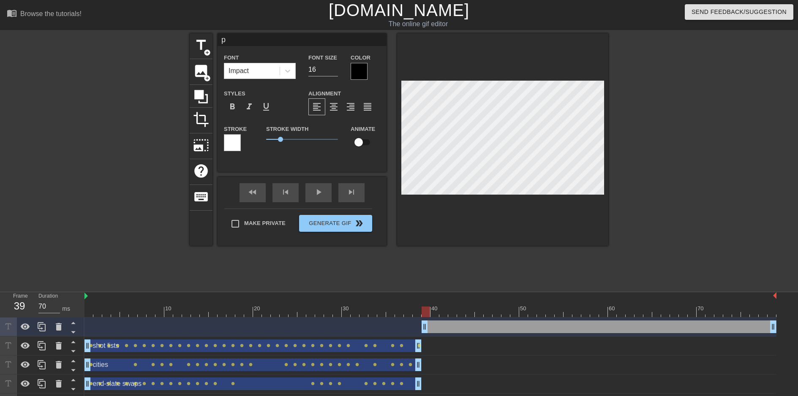
type input "po"
type textarea "po"
type input "p"
type textarea "p"
click at [54, 327] on icon at bounding box center [59, 327] width 10 height 10
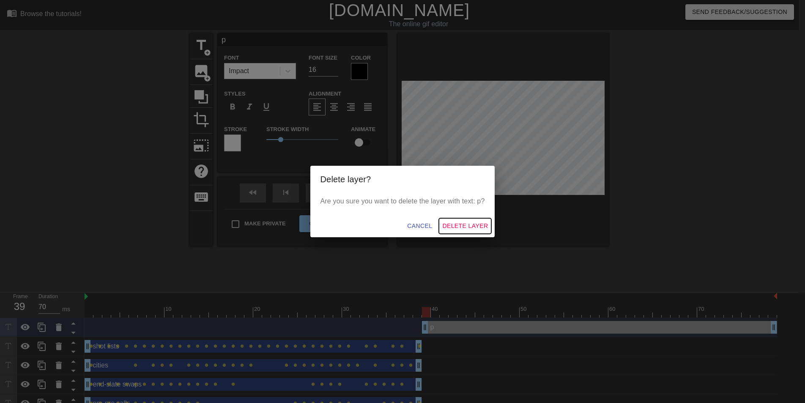
click at [459, 224] on span "Delete Layer" at bounding box center [465, 226] width 46 height 11
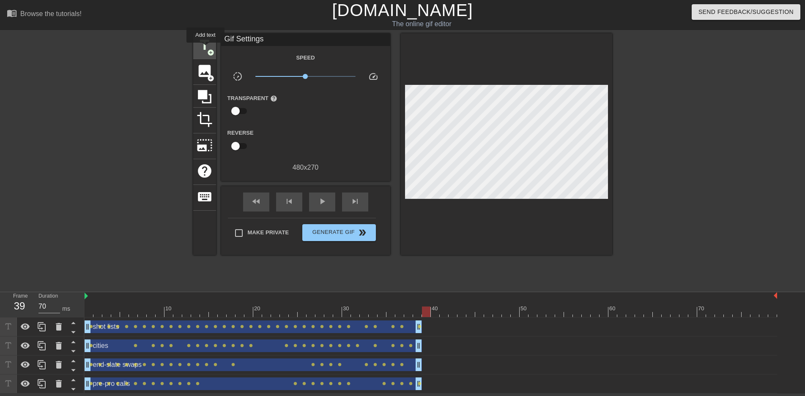
click at [206, 49] on span "title" at bounding box center [205, 45] width 16 height 16
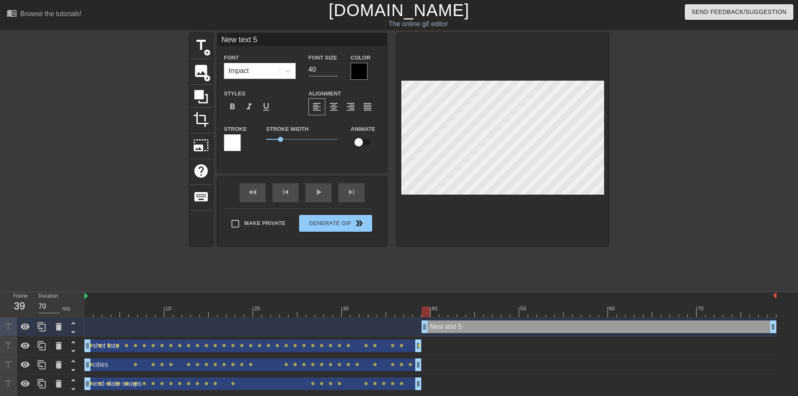
scroll to position [1, 2]
type input "p"
type textarea "p"
type input "po"
type textarea "po"
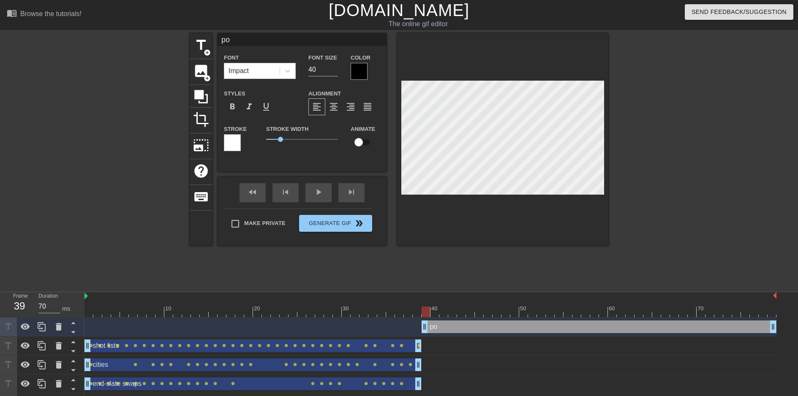
type input "pos"
type textarea "pos"
type input "post"
type textarea "post"
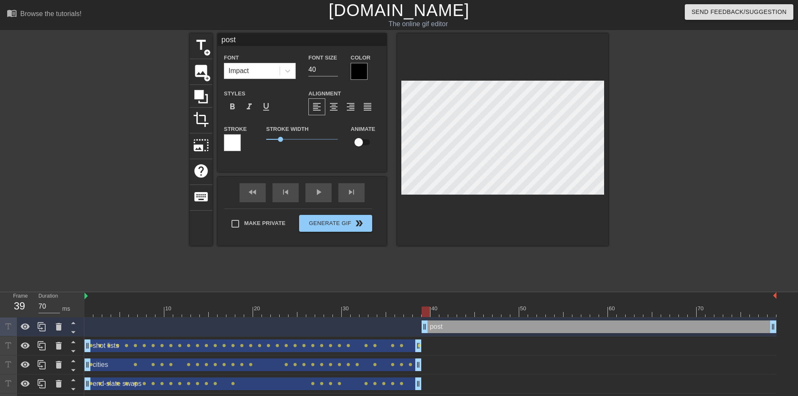
type input "post-"
type textarea "post-"
type input "post-p"
type textarea "post-p"
type input "post-pr"
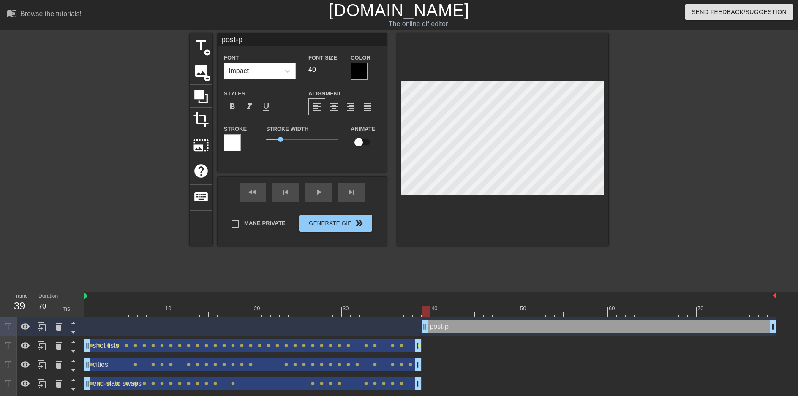
type textarea "post-pr"
type input "post-pro"
type textarea "post-pro"
type input "post-pro"
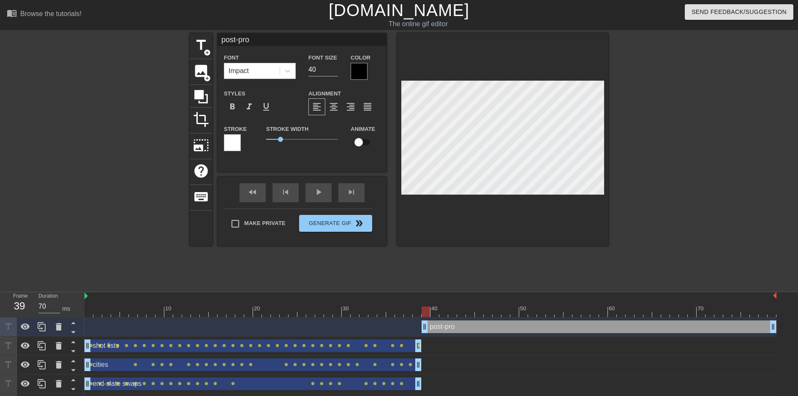
type textarea "post-pro"
type input "post-pro c"
type textarea "post-pro c"
type input "post-pro ca"
type textarea "post-pro ca"
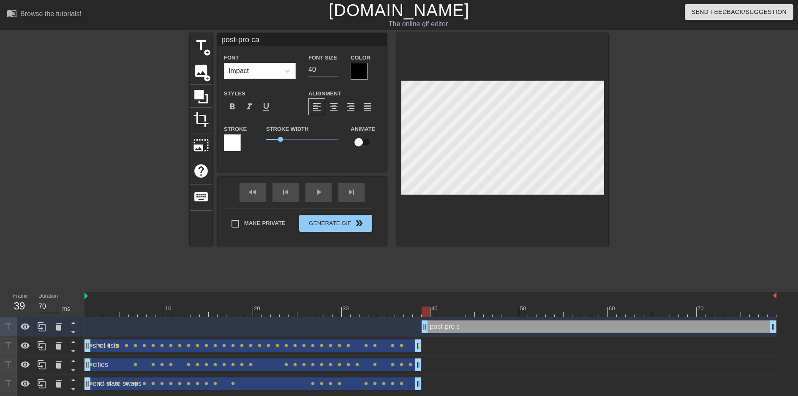
type input "post-pro cal"
type textarea "post-pro cal"
type input "post-pro call"
click at [336, 73] on input "39" at bounding box center [324, 70] width 30 height 14
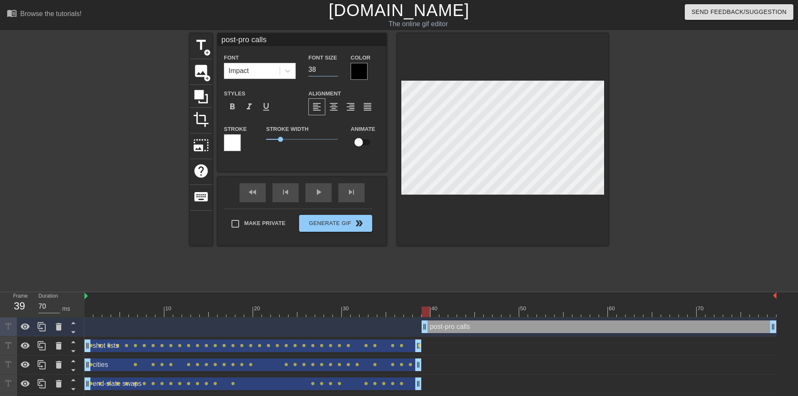
click at [336, 73] on input "38" at bounding box center [324, 70] width 30 height 14
click at [336, 73] on input "37" at bounding box center [324, 70] width 30 height 14
click at [336, 73] on input "36" at bounding box center [324, 70] width 30 height 14
click at [336, 73] on input "35" at bounding box center [324, 70] width 30 height 14
click at [336, 73] on input "34" at bounding box center [324, 70] width 30 height 14
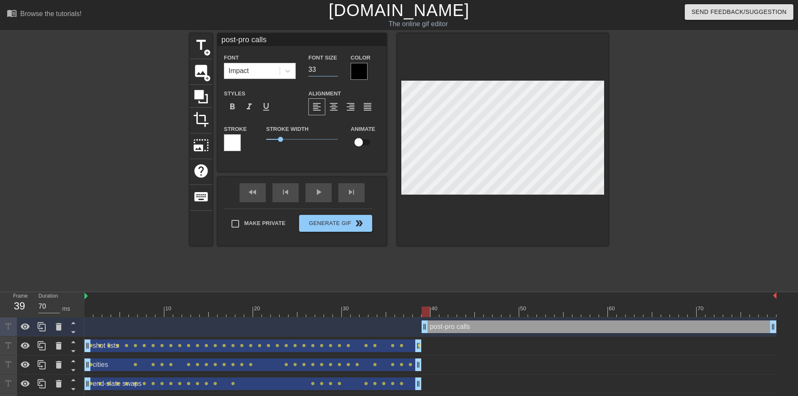
click at [336, 73] on input "33" at bounding box center [324, 70] width 30 height 14
click at [336, 73] on input "32" at bounding box center [324, 70] width 30 height 14
click at [336, 73] on input "31" at bounding box center [324, 70] width 30 height 14
click at [336, 73] on input "30" at bounding box center [324, 70] width 30 height 14
click at [336, 73] on input "29" at bounding box center [324, 70] width 30 height 14
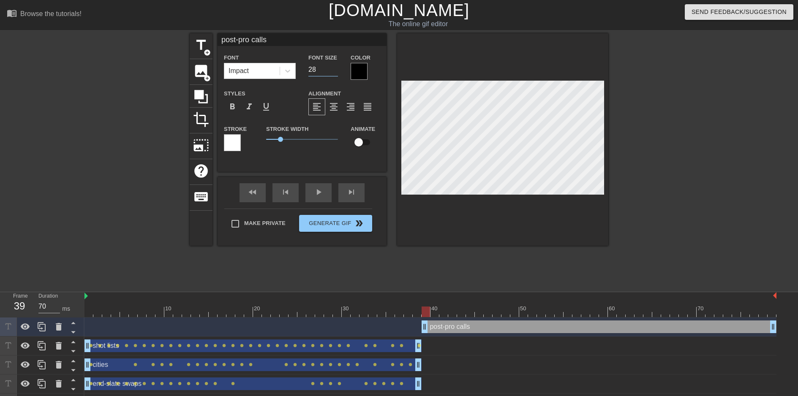
click at [336, 73] on input "28" at bounding box center [324, 70] width 30 height 14
click at [336, 73] on input "27" at bounding box center [324, 70] width 30 height 14
click at [336, 73] on input "26" at bounding box center [324, 70] width 30 height 14
click at [336, 73] on input "25" at bounding box center [324, 70] width 30 height 14
click at [336, 73] on input "24" at bounding box center [324, 70] width 30 height 14
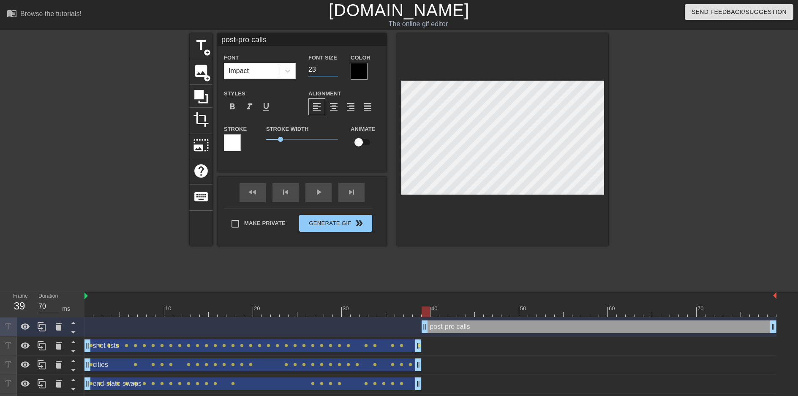
click at [336, 73] on input "23" at bounding box center [324, 70] width 30 height 14
click at [336, 73] on input "22" at bounding box center [324, 70] width 30 height 14
click at [336, 73] on input "21" at bounding box center [324, 70] width 30 height 14
click at [364, 143] on input "checkbox" at bounding box center [359, 142] width 48 height 16
drag, startPoint x: 771, startPoint y: 328, endPoint x: 703, endPoint y: 328, distance: 68.0
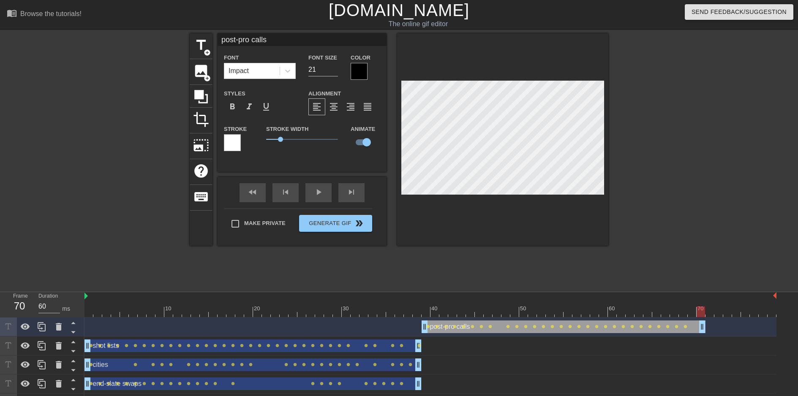
click at [710, 313] on div at bounding box center [431, 312] width 692 height 11
drag, startPoint x: 710, startPoint y: 313, endPoint x: 421, endPoint y: 326, distance: 289.0
click at [421, 326] on div "10 20 30 40 50 60 70 post-pro calls drag_handle drag_handle lens lens lens lens…" at bounding box center [442, 352] width 714 height 120
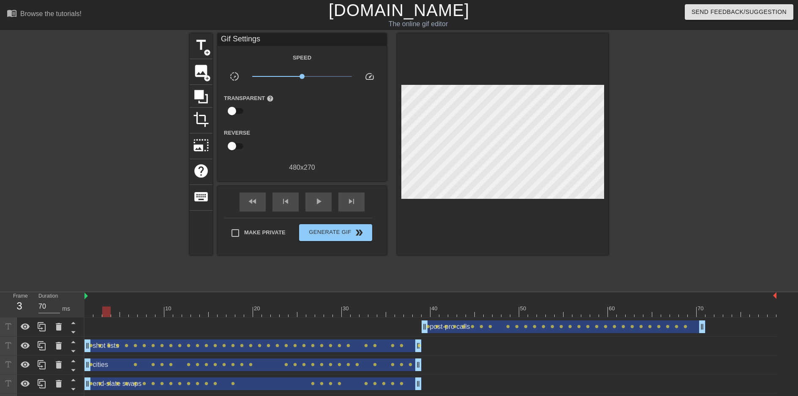
drag, startPoint x: 587, startPoint y: 317, endPoint x: 513, endPoint y: 318, distance: 74.0
click at [513, 318] on div "post-pro calls drag_handle drag_handle lens lens lens lens lens lens lens lens …" at bounding box center [431, 327] width 692 height 19
drag, startPoint x: 503, startPoint y: 313, endPoint x: 430, endPoint y: 307, distance: 72.5
click at [430, 307] on div at bounding box center [431, 312] width 692 height 11
click at [200, 46] on span "title" at bounding box center [201, 45] width 16 height 16
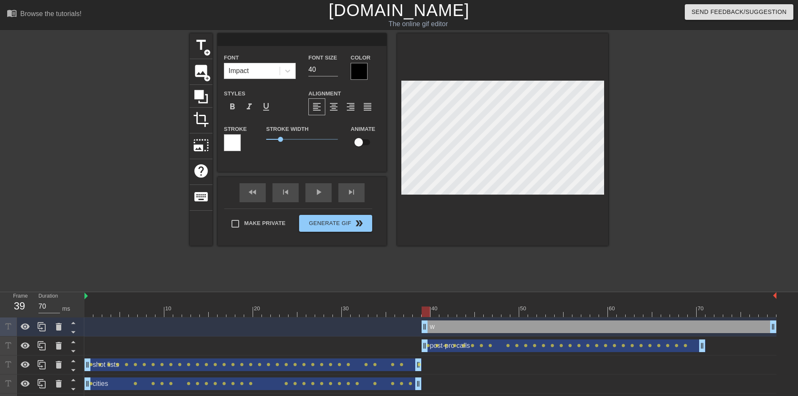
scroll to position [1, 1]
click at [364, 147] on input "checkbox" at bounding box center [359, 142] width 48 height 16
click at [470, 359] on div "shot lists drag_handle drag_handle lens lens lens lens lens lens lens lens lens…" at bounding box center [431, 365] width 692 height 13
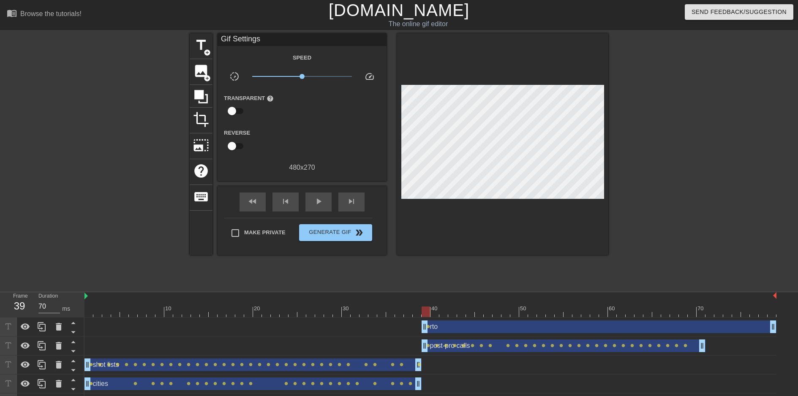
click at [470, 324] on div "rto drag_handle drag_handle" at bounding box center [599, 327] width 355 height 13
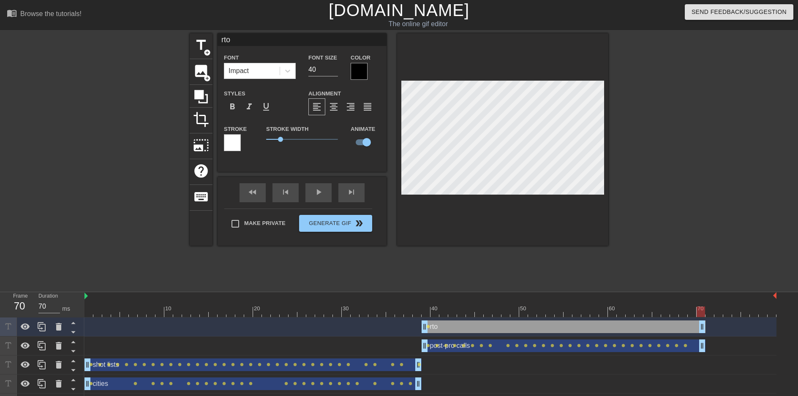
drag, startPoint x: 776, startPoint y: 330, endPoint x: 700, endPoint y: 336, distance: 75.5
click at [700, 336] on div "rto drag_handle drag_handle lens" at bounding box center [431, 327] width 692 height 19
click at [333, 73] on input "26" at bounding box center [324, 70] width 30 height 14
click at [335, 66] on input "27" at bounding box center [324, 70] width 30 height 14
click at [335, 66] on input "28" at bounding box center [324, 70] width 30 height 14
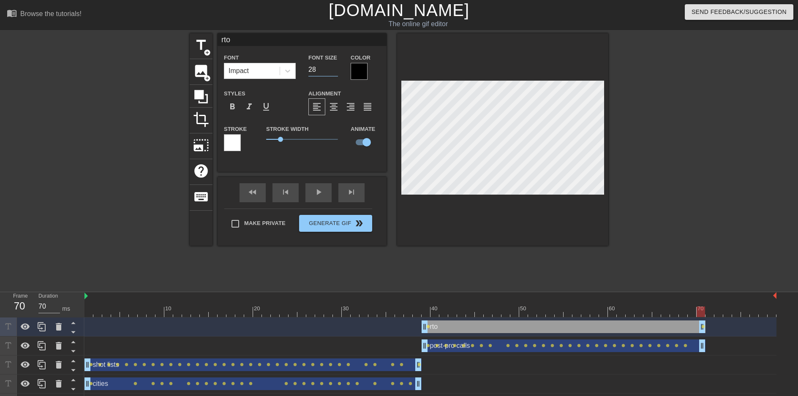
click at [313, 165] on div "rto Font Impact Font Size 28 Color Styles format_bold format_italic format_unde…" at bounding box center [302, 102] width 169 height 139
drag, startPoint x: 451, startPoint y: 315, endPoint x: 429, endPoint y: 317, distance: 22.5
click at [429, 317] on div "10 20 30 40 50 60 70" at bounding box center [431, 304] width 692 height 25
drag, startPoint x: 444, startPoint y: 309, endPoint x: 428, endPoint y: 313, distance: 16.5
click at [428, 313] on div at bounding box center [431, 312] width 692 height 11
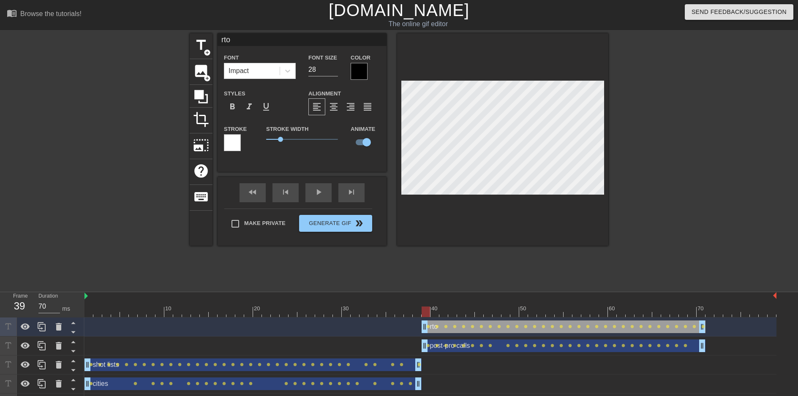
click at [430, 311] on div at bounding box center [431, 312] width 692 height 11
click at [459, 309] on div at bounding box center [431, 312] width 692 height 11
click at [426, 312] on div at bounding box center [431, 312] width 692 height 11
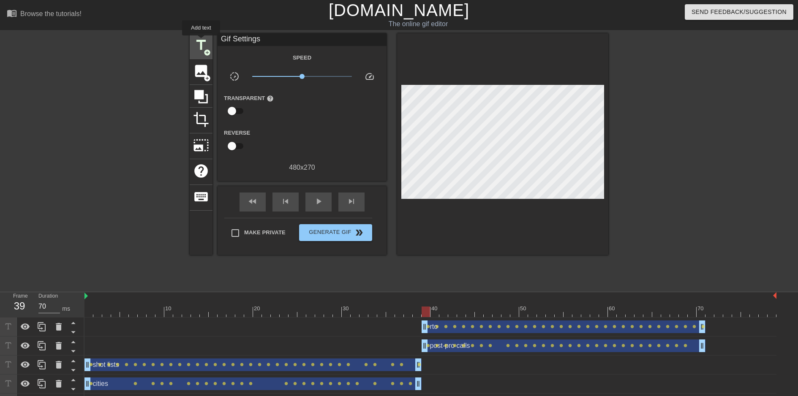
click at [201, 41] on span "title" at bounding box center [201, 45] width 16 height 16
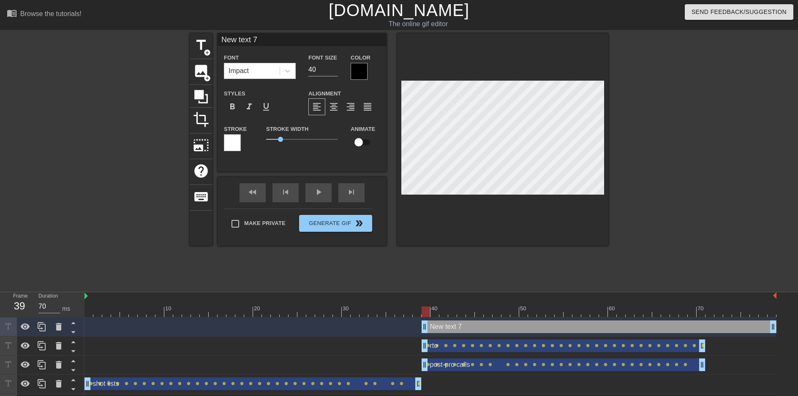
drag, startPoint x: 448, startPoint y: 310, endPoint x: 426, endPoint y: 313, distance: 22.1
click at [426, 313] on div at bounding box center [431, 312] width 692 height 11
drag, startPoint x: 456, startPoint y: 308, endPoint x: 428, endPoint y: 312, distance: 29.0
click at [428, 312] on div at bounding box center [431, 312] width 692 height 11
click at [317, 68] on input "40" at bounding box center [324, 70] width 30 height 14
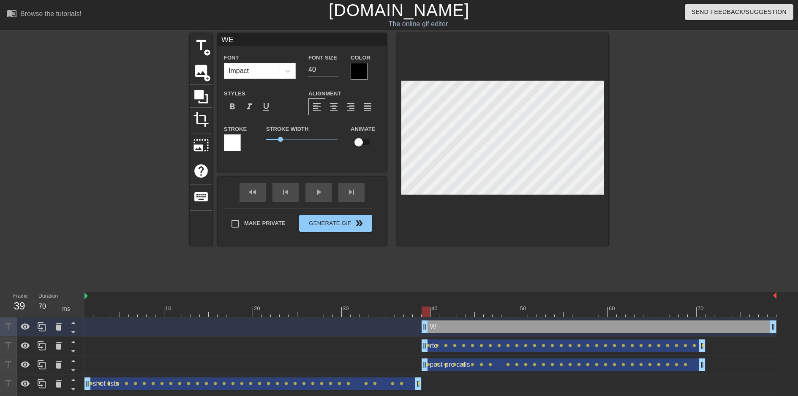
scroll to position [1, 1]
click at [364, 147] on input "checkbox" at bounding box center [359, 142] width 48 height 16
drag, startPoint x: 774, startPoint y: 325, endPoint x: 701, endPoint y: 331, distance: 73.3
drag, startPoint x: 581, startPoint y: 313, endPoint x: 435, endPoint y: 311, distance: 145.8
click at [435, 311] on div at bounding box center [431, 312] width 692 height 11
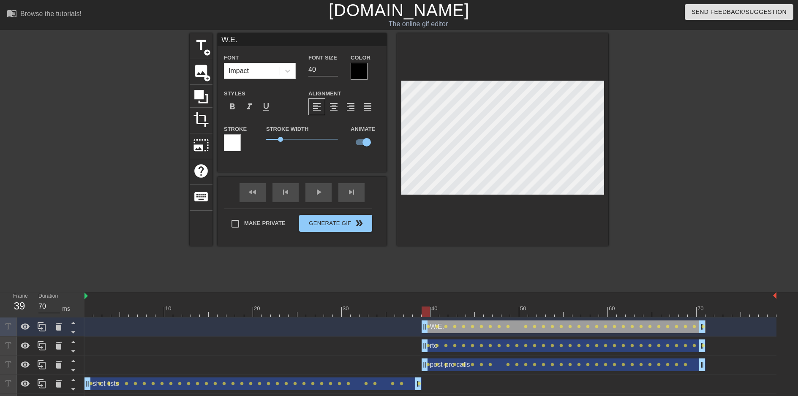
drag, startPoint x: 448, startPoint y: 315, endPoint x: 422, endPoint y: 317, distance: 26.3
click at [422, 317] on div at bounding box center [431, 312] width 692 height 11
click at [424, 313] on div at bounding box center [431, 312] width 692 height 11
click at [200, 48] on span "title" at bounding box center [201, 45] width 16 height 16
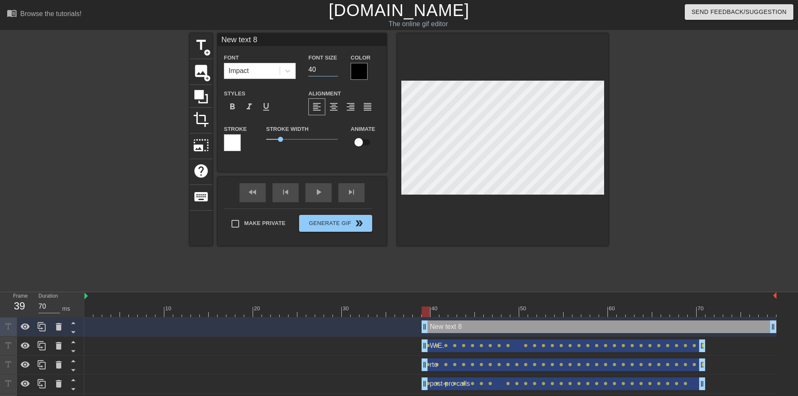
drag, startPoint x: 309, startPoint y: 71, endPoint x: 309, endPoint y: 81, distance: 10.6
click at [309, 81] on div "Font Impact Font Size 40 Color Styles format_bold format_italic format_underlin…" at bounding box center [302, 105] width 156 height 107
click at [335, 71] on input "27" at bounding box center [324, 70] width 30 height 14
click at [335, 71] on input "26" at bounding box center [324, 70] width 30 height 14
click at [335, 71] on input "25" at bounding box center [324, 70] width 30 height 14
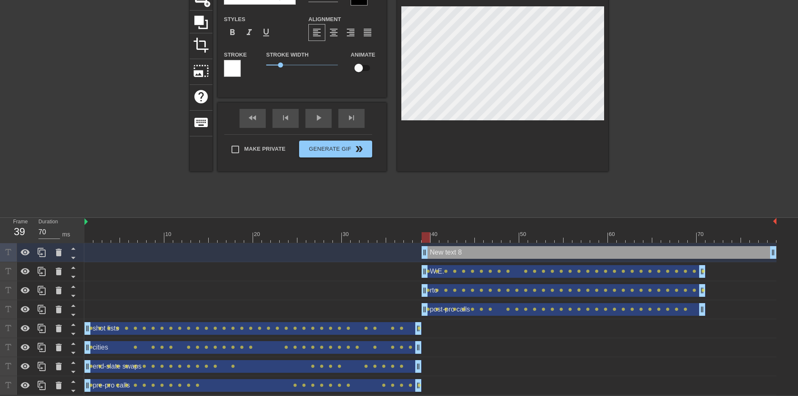
scroll to position [0, 0]
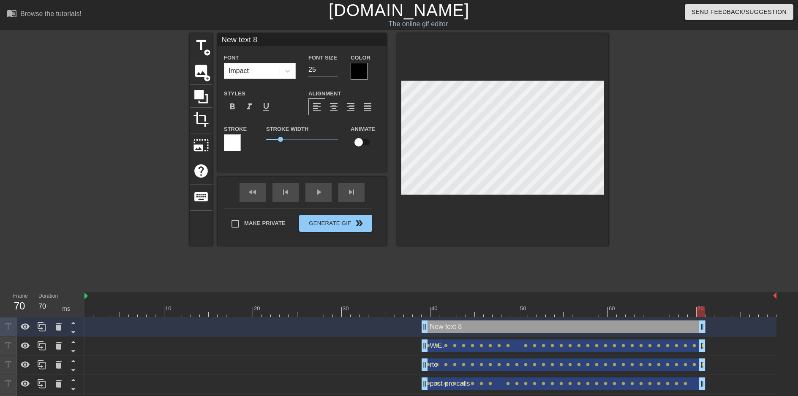
drag, startPoint x: 772, startPoint y: 328, endPoint x: 700, endPoint y: 333, distance: 71.6
click at [700, 333] on div "New text 8 drag_handle drag_handle" at bounding box center [431, 327] width 692 height 19
click at [426, 315] on div at bounding box center [431, 312] width 692 height 11
click at [435, 325] on div "New text 8 drag_handle drag_handle" at bounding box center [564, 327] width 284 height 13
click at [426, 309] on div at bounding box center [431, 312] width 692 height 11
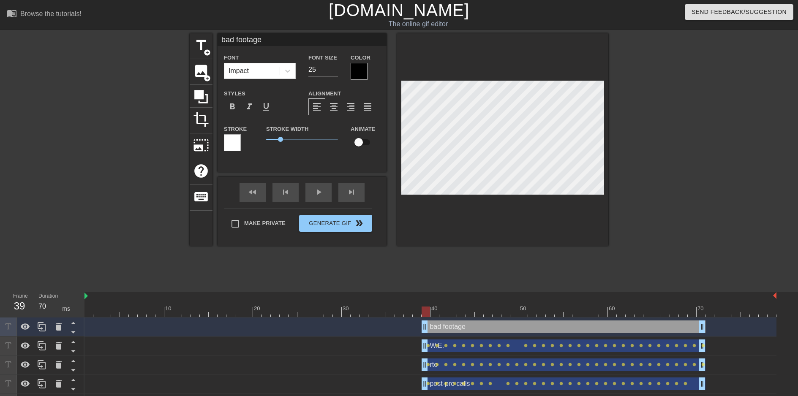
scroll to position [1, 3]
click at [334, 71] on input "24" at bounding box center [324, 70] width 30 height 14
click at [334, 71] on input "23" at bounding box center [324, 70] width 30 height 14
click at [334, 71] on input "22" at bounding box center [324, 70] width 30 height 14
click at [334, 71] on input "21" at bounding box center [324, 70] width 30 height 14
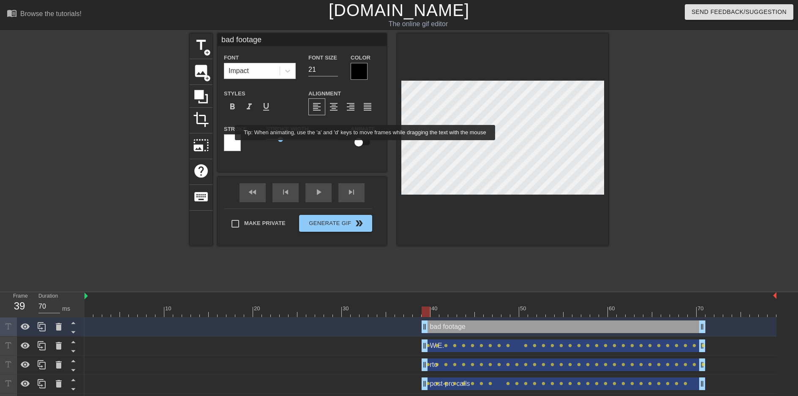
scroll to position [1, 3]
click at [364, 142] on input "checkbox" at bounding box center [359, 142] width 48 height 16
click at [344, 158] on div "Stroke Width 1" at bounding box center [302, 141] width 85 height 35
click at [475, 331] on div "bad footage drag_handle drag_handle" at bounding box center [564, 327] width 284 height 13
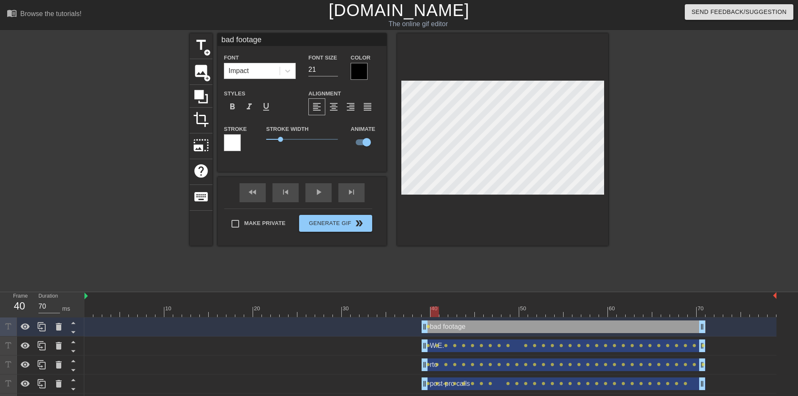
scroll to position [1, 2]
click at [406, 334] on div "bad footage drag_handle drag_handle lens" at bounding box center [431, 327] width 692 height 19
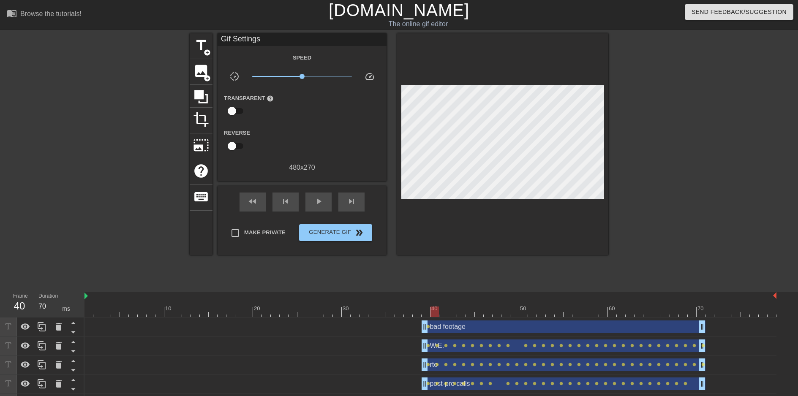
click at [453, 328] on div "bad footage drag_handle drag_handle" at bounding box center [564, 327] width 284 height 13
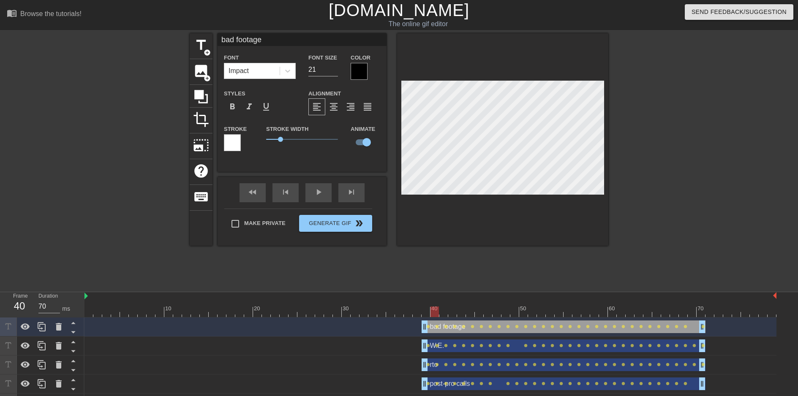
drag, startPoint x: 509, startPoint y: 316, endPoint x: 431, endPoint y: 314, distance: 78.2
click at [431, 314] on div at bounding box center [431, 312] width 692 height 11
drag, startPoint x: 524, startPoint y: 311, endPoint x: -3, endPoint y: 325, distance: 528.1
click at [0, 325] on html "menu_book Browse the tutorials! [DOMAIN_NAME] The online gif editor Send Feedba…" at bounding box center [399, 235] width 798 height 470
drag, startPoint x: 728, startPoint y: 308, endPoint x: 712, endPoint y: 316, distance: 18.2
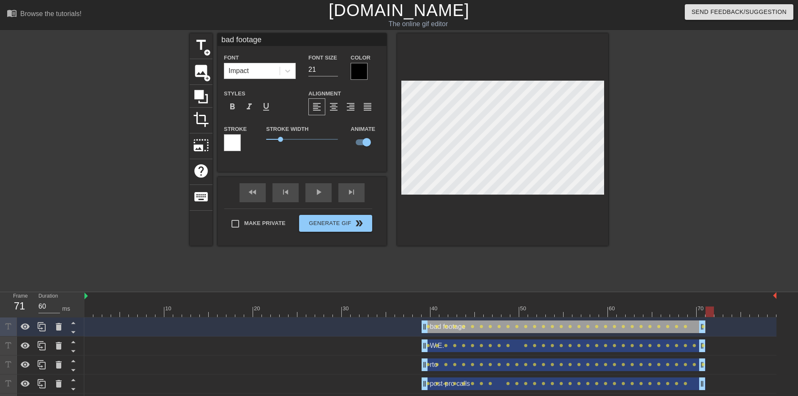
click at [712, 316] on div at bounding box center [431, 312] width 692 height 11
click at [199, 47] on span "title" at bounding box center [201, 45] width 16 height 16
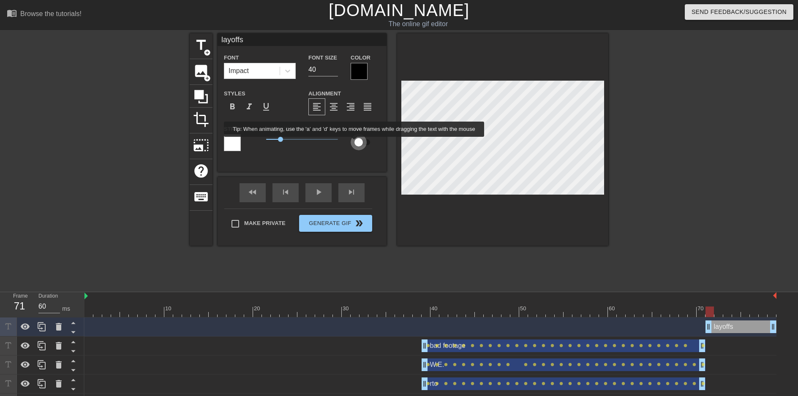
click at [361, 143] on input "checkbox" at bounding box center [359, 142] width 48 height 16
click at [448, 210] on div at bounding box center [502, 139] width 211 height 213
click at [505, 204] on div at bounding box center [502, 139] width 211 height 213
click at [502, 197] on div at bounding box center [502, 139] width 211 height 213
click at [713, 311] on div at bounding box center [431, 312] width 692 height 11
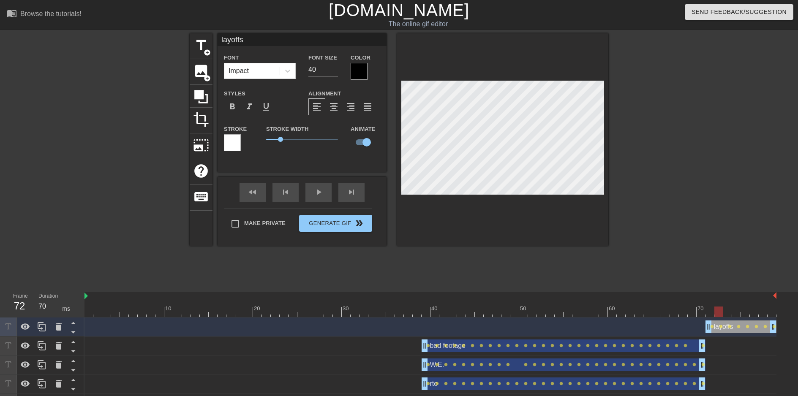
click at [716, 308] on div at bounding box center [431, 312] width 692 height 11
click at [711, 309] on div at bounding box center [431, 312] width 692 height 11
click at [709, 313] on div at bounding box center [710, 312] width 8 height 11
click at [202, 52] on span "title" at bounding box center [201, 45] width 16 height 16
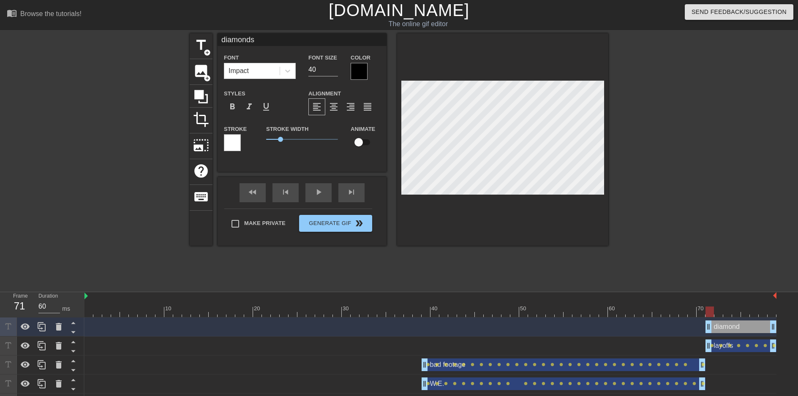
scroll to position [1, 2]
click at [351, 140] on input "checkbox" at bounding box center [359, 142] width 48 height 16
click at [738, 326] on div "diamonds drag_handle drag_handle" at bounding box center [741, 327] width 71 height 13
drag, startPoint x: 418, startPoint y: 311, endPoint x: 425, endPoint y: 311, distance: 6.8
click at [425, 311] on div at bounding box center [426, 312] width 8 height 11
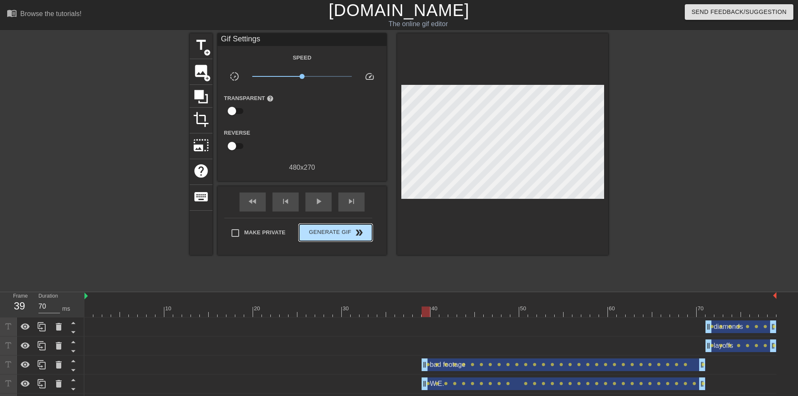
click at [340, 222] on div "Make Private Generate Gif double_arrow" at bounding box center [298, 234] width 148 height 33
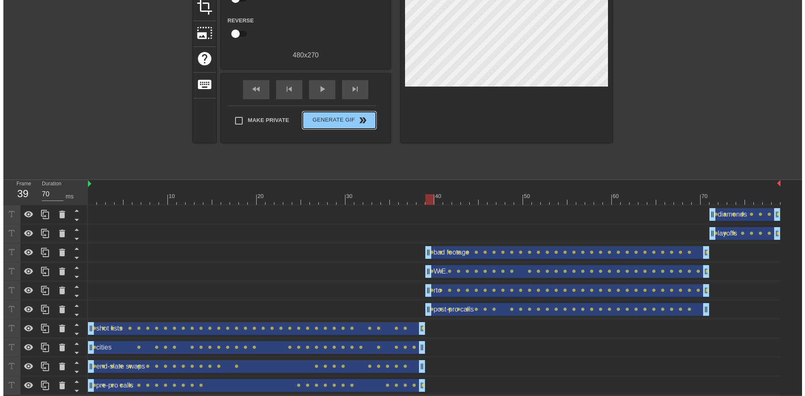
scroll to position [0, 0]
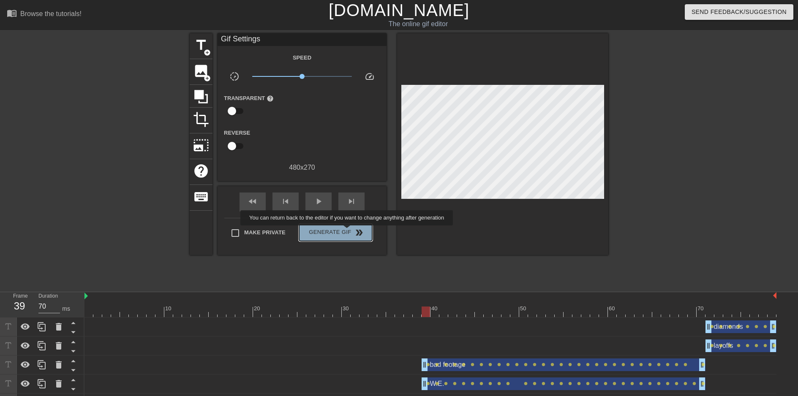
click at [352, 232] on span "Generate Gif double_arrow" at bounding box center [336, 233] width 66 height 10
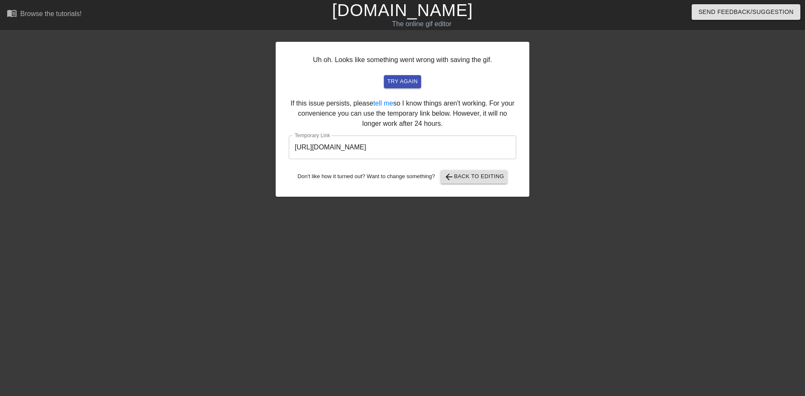
click at [472, 146] on input "[URL][DOMAIN_NAME]" at bounding box center [402, 148] width 227 height 24
click at [467, 148] on input "[URL][DOMAIN_NAME]" at bounding box center [402, 148] width 227 height 24
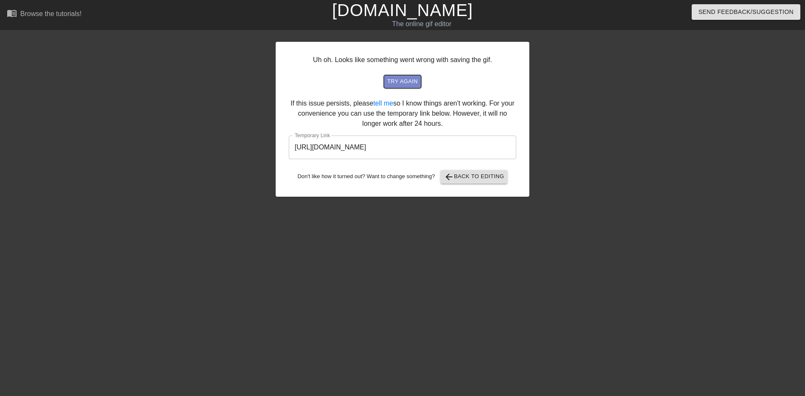
click at [398, 82] on span "try again" at bounding box center [402, 82] width 30 height 10
